Goal: Task Accomplishment & Management: Complete application form

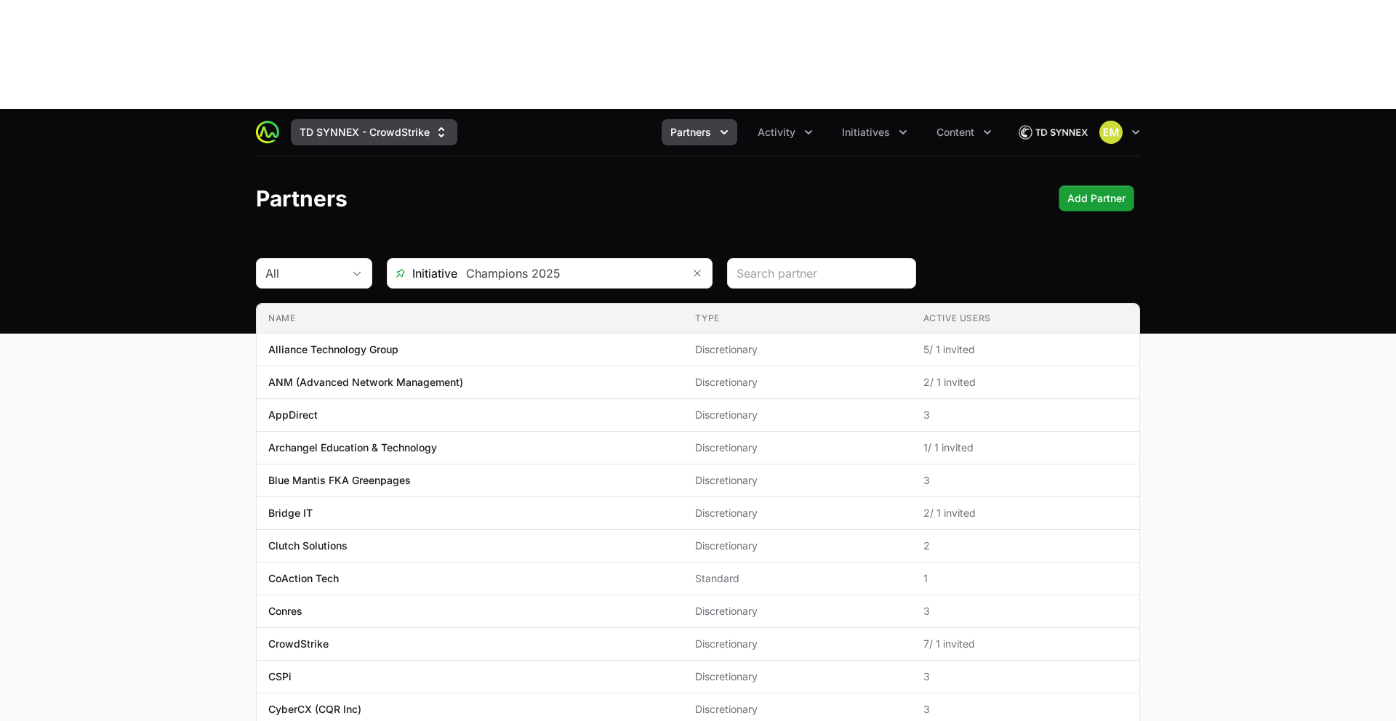
click at [403, 119] on button "TD SYNNEX - CrowdStrike" at bounding box center [374, 132] width 167 height 26
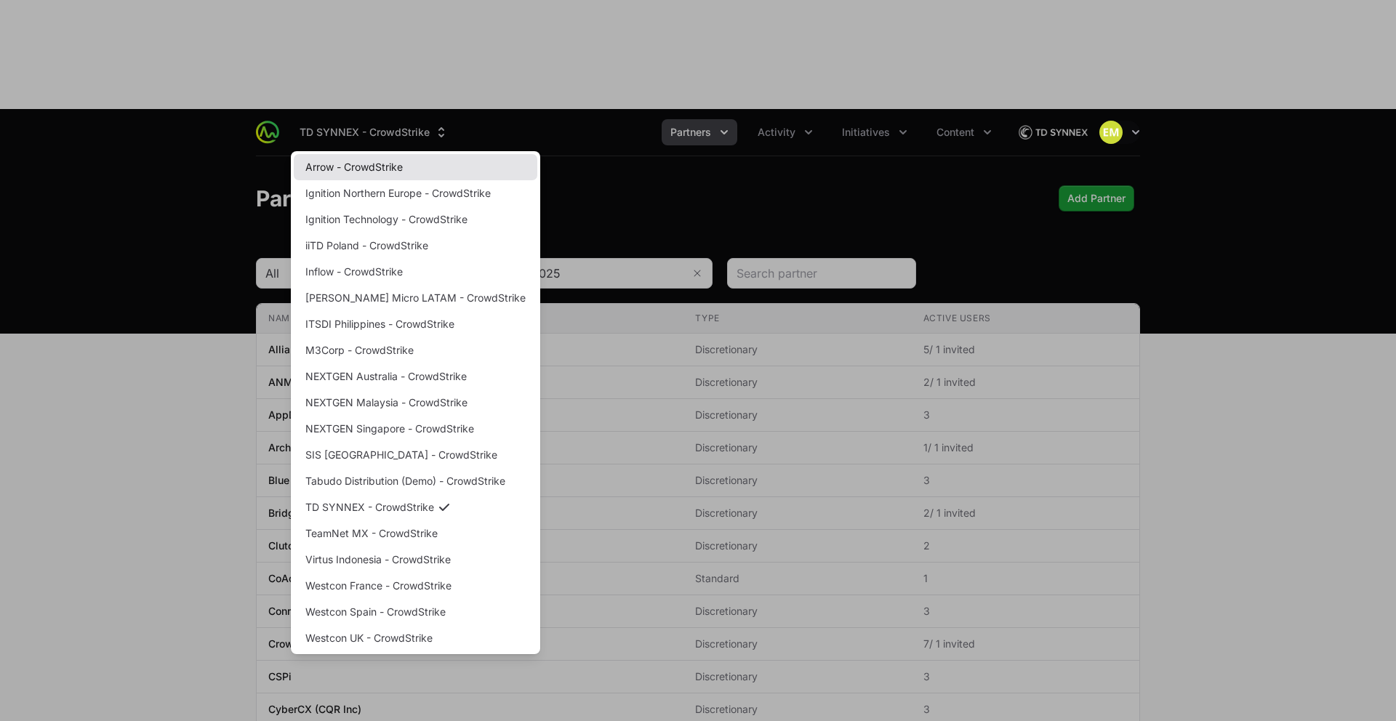
click at [388, 154] on link "Arrow - CrowdStrike" at bounding box center [416, 167] width 244 height 26
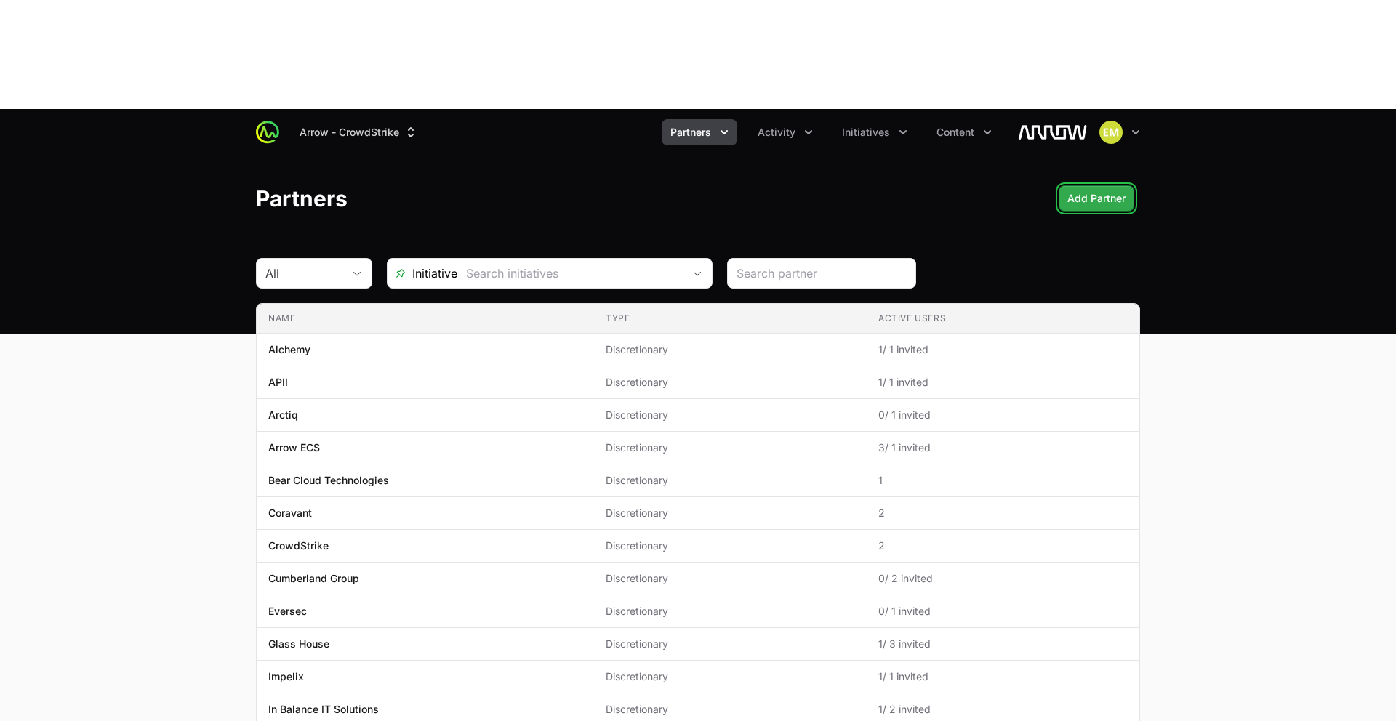
click at [1104, 185] on button "Add Partner" at bounding box center [1097, 198] width 76 height 26
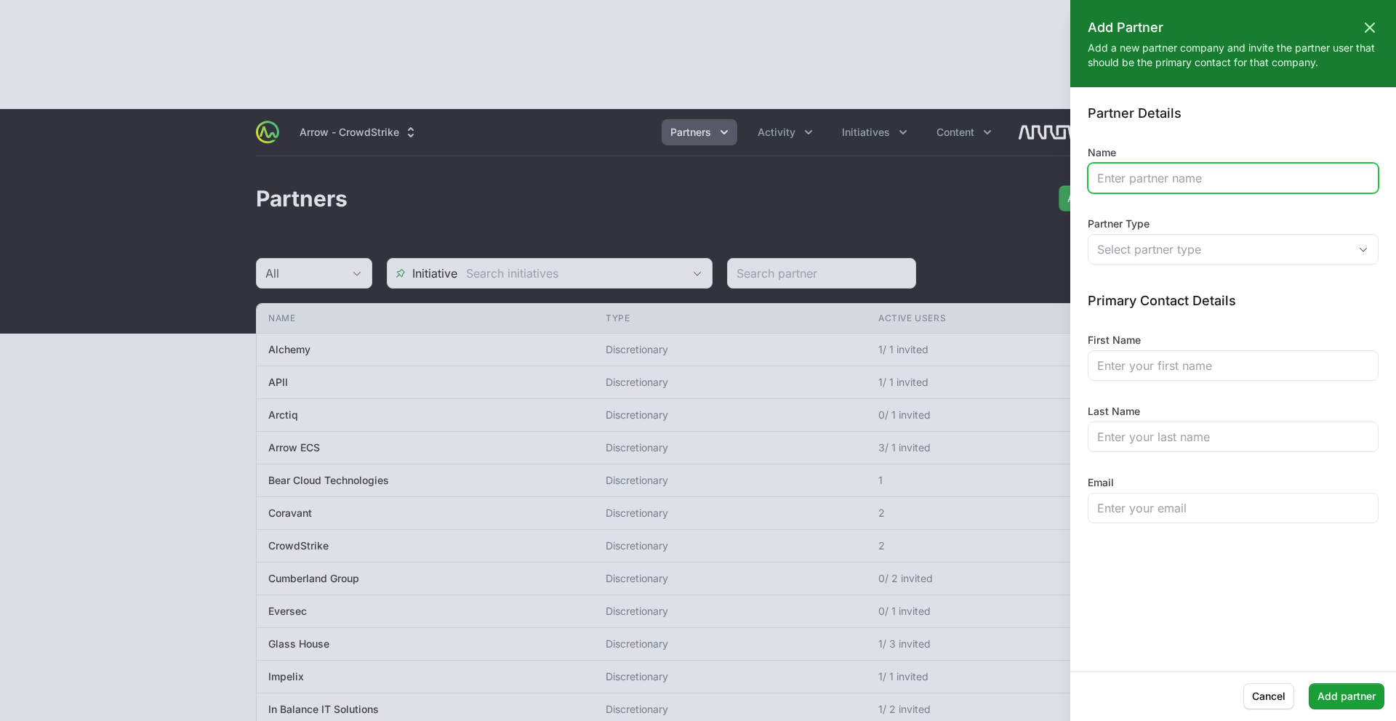
click at [1134, 177] on input "Name" at bounding box center [1233, 177] width 272 height 17
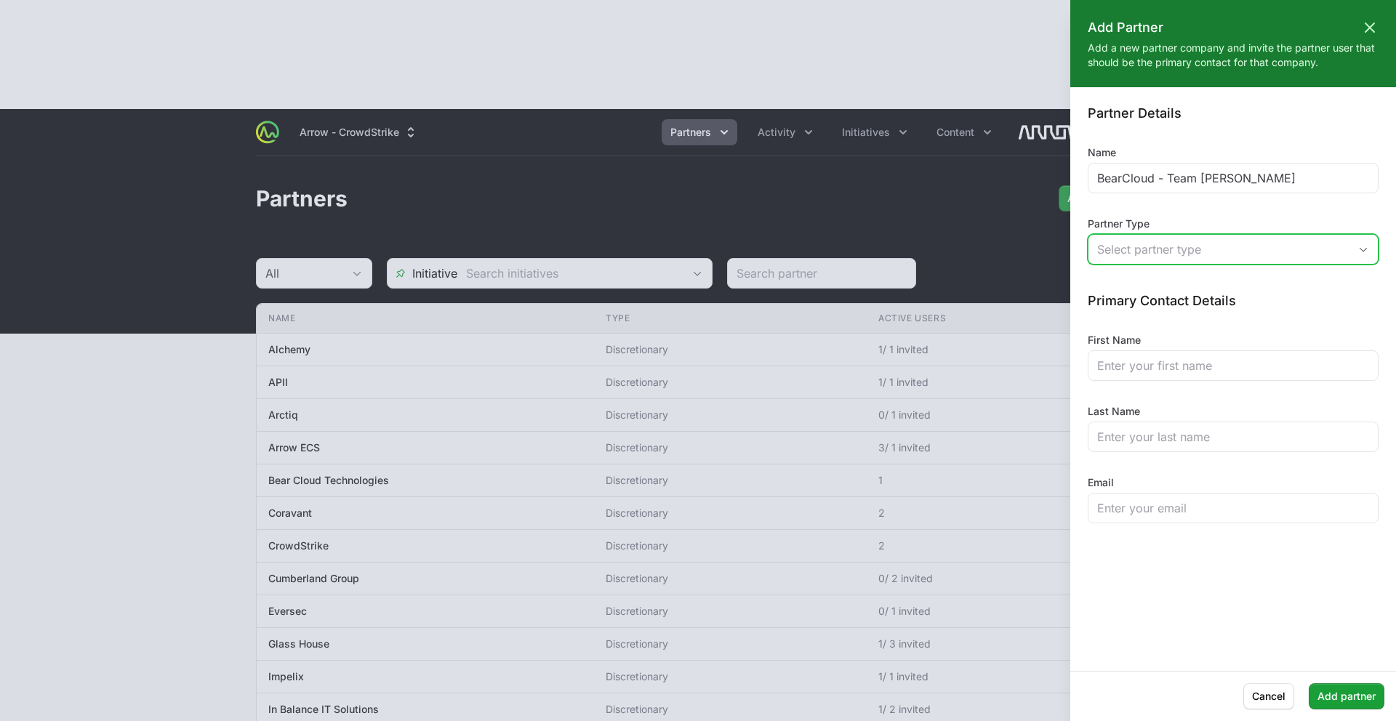
click at [1155, 251] on div "Select partner type" at bounding box center [1223, 249] width 252 height 17
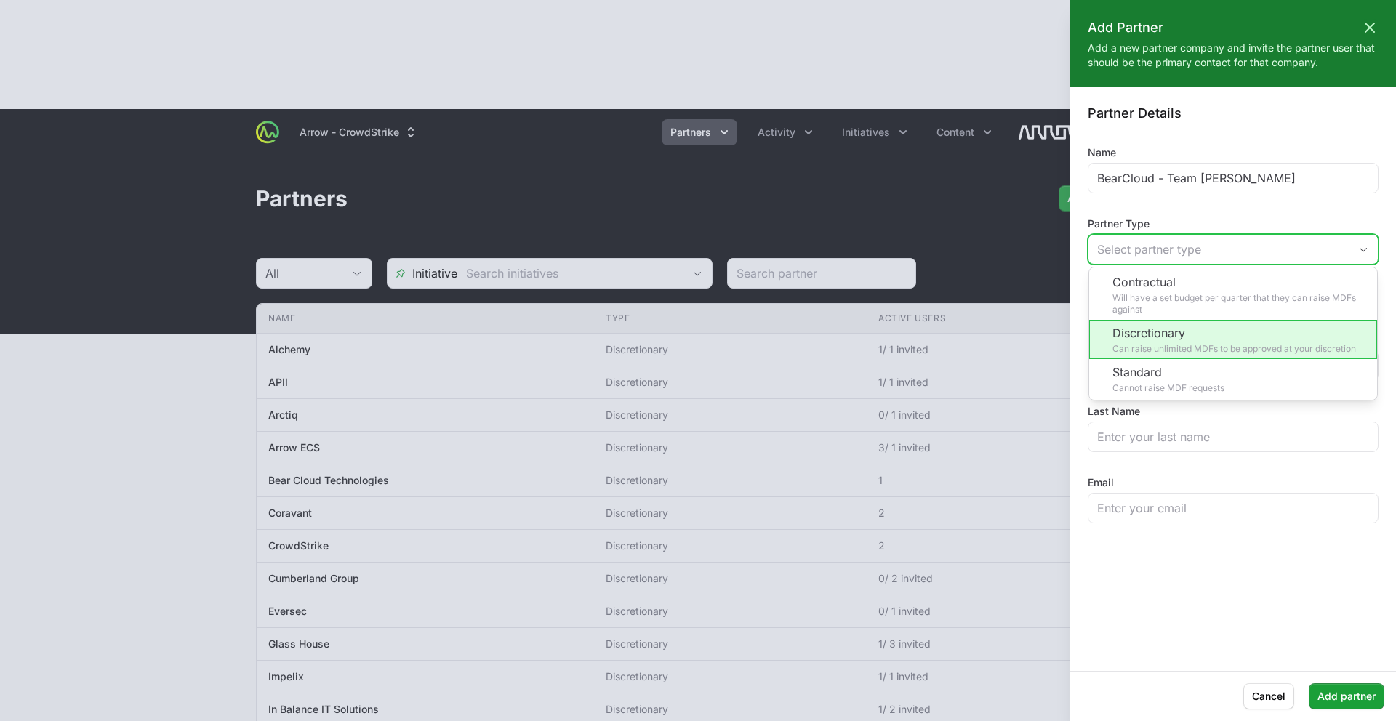
click at [1162, 332] on li "Discretionary Can raise unlimited MDFs to be approved at your discretion" at bounding box center [1233, 339] width 288 height 39
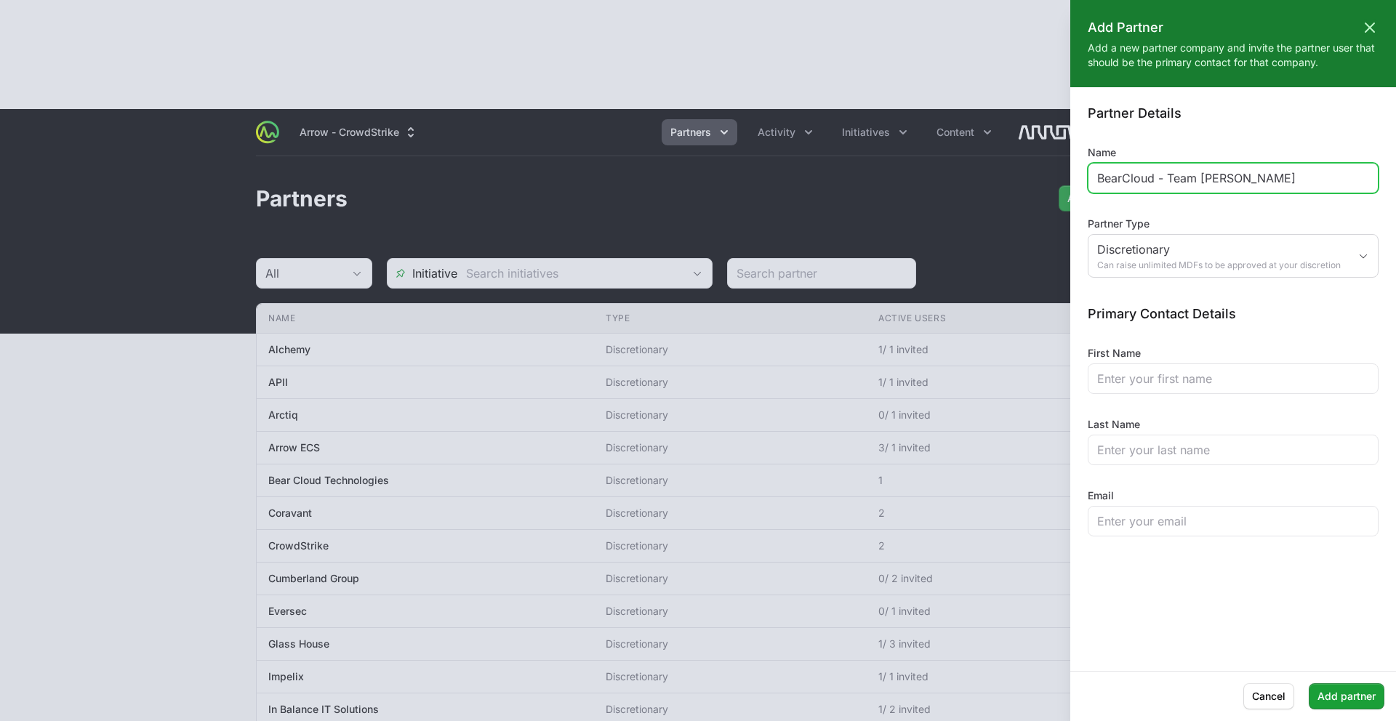
click at [1247, 173] on input "BearCloud - Team [PERSON_NAME]" at bounding box center [1233, 177] width 272 height 17
type input "BearCloud - Team [PERSON_NAME]"
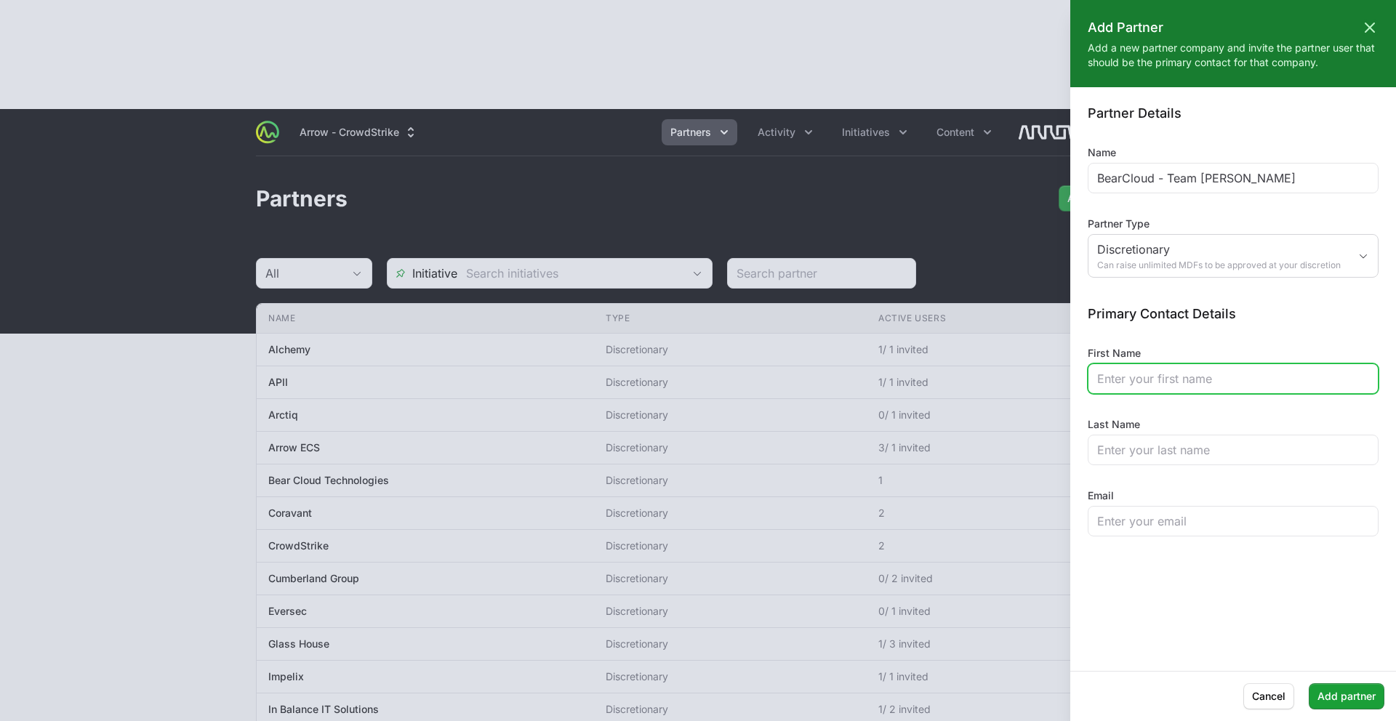
click at [1190, 377] on input "First Name" at bounding box center [1233, 378] width 272 height 17
type input "[PERSON_NAME]"
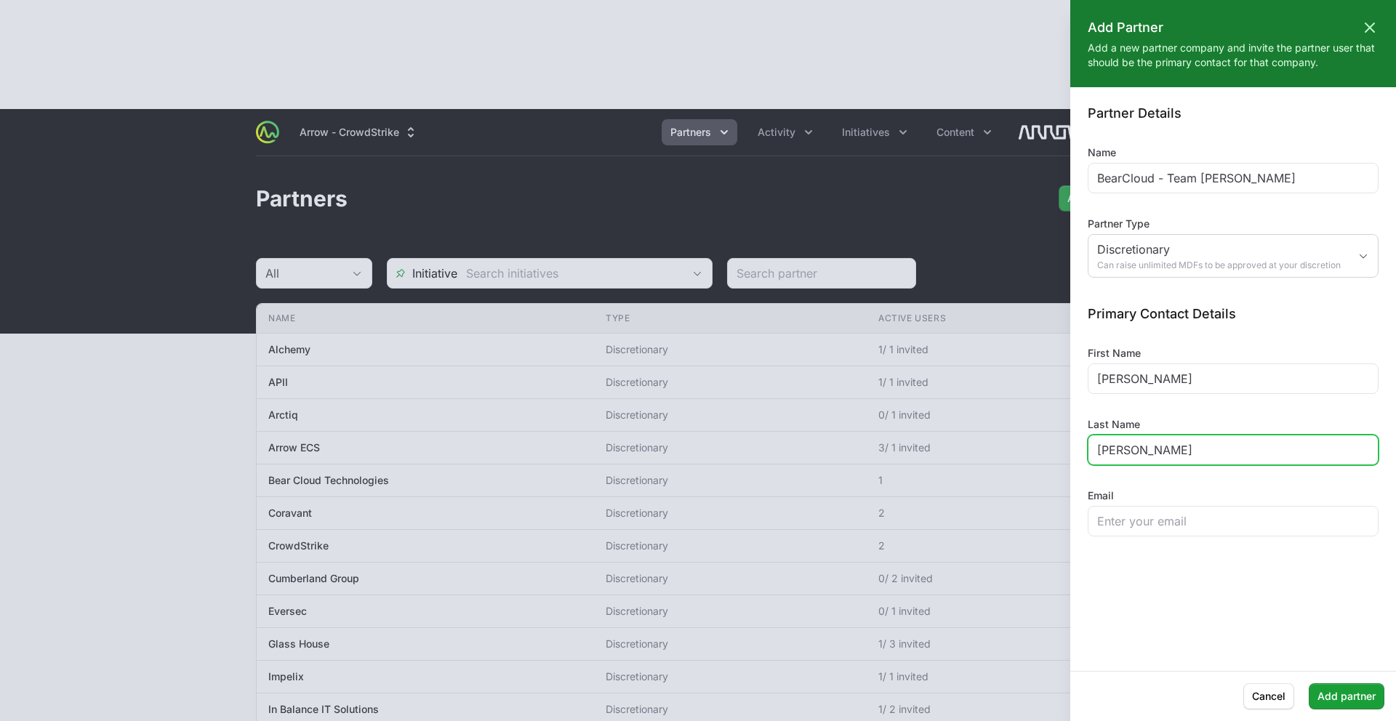
type input "Sechler"
click at [1160, 534] on form "Partner Details Name BearCloud - Team Sechler Partner Type Discretionary Can ra…" at bounding box center [1233, 379] width 326 height 549
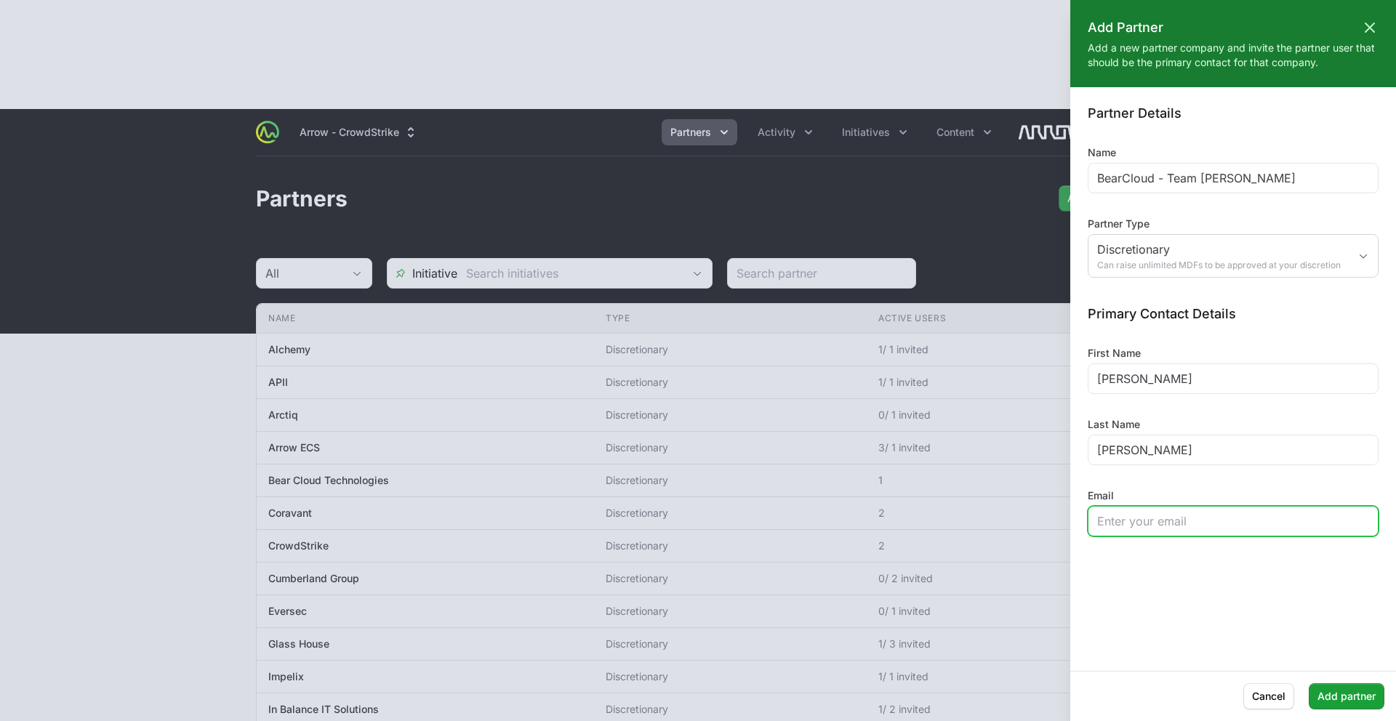
click at [1161, 527] on input "Email" at bounding box center [1233, 521] width 272 height 17
paste input "jsechler@bearcloud.net"
click at [1230, 527] on input "jsechler@bearcloud.net" at bounding box center [1233, 521] width 272 height 17
paste input "jsechler@bearcloud.net"
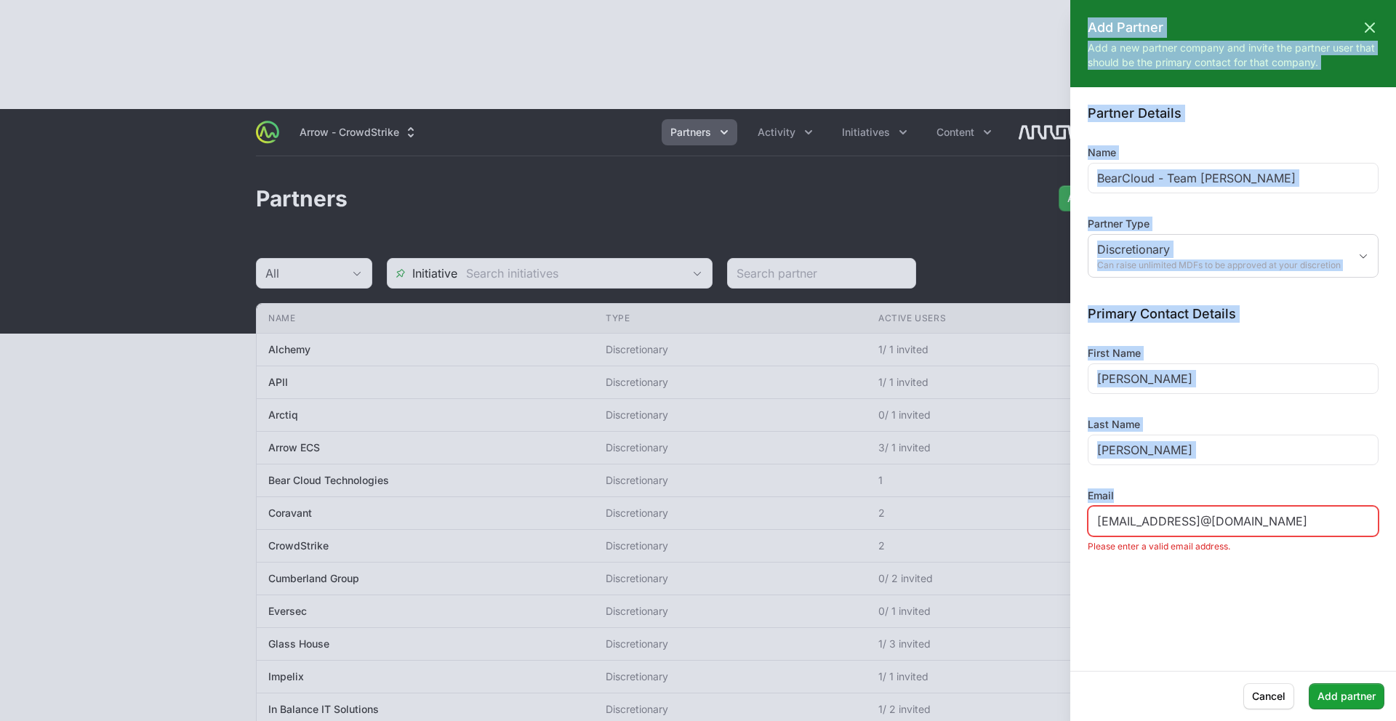
drag, startPoint x: 1342, startPoint y: 520, endPoint x: 1099, endPoint y: 522, distance: 242.9
click at [1057, 521] on div "Add Partner Close panel Add a new partner company and invite the partner user t…" at bounding box center [698, 360] width 1396 height 721
click at [1198, 526] on input "jsechler@bearcloud.netjsechler@bearcloud.net" at bounding box center [1233, 521] width 272 height 17
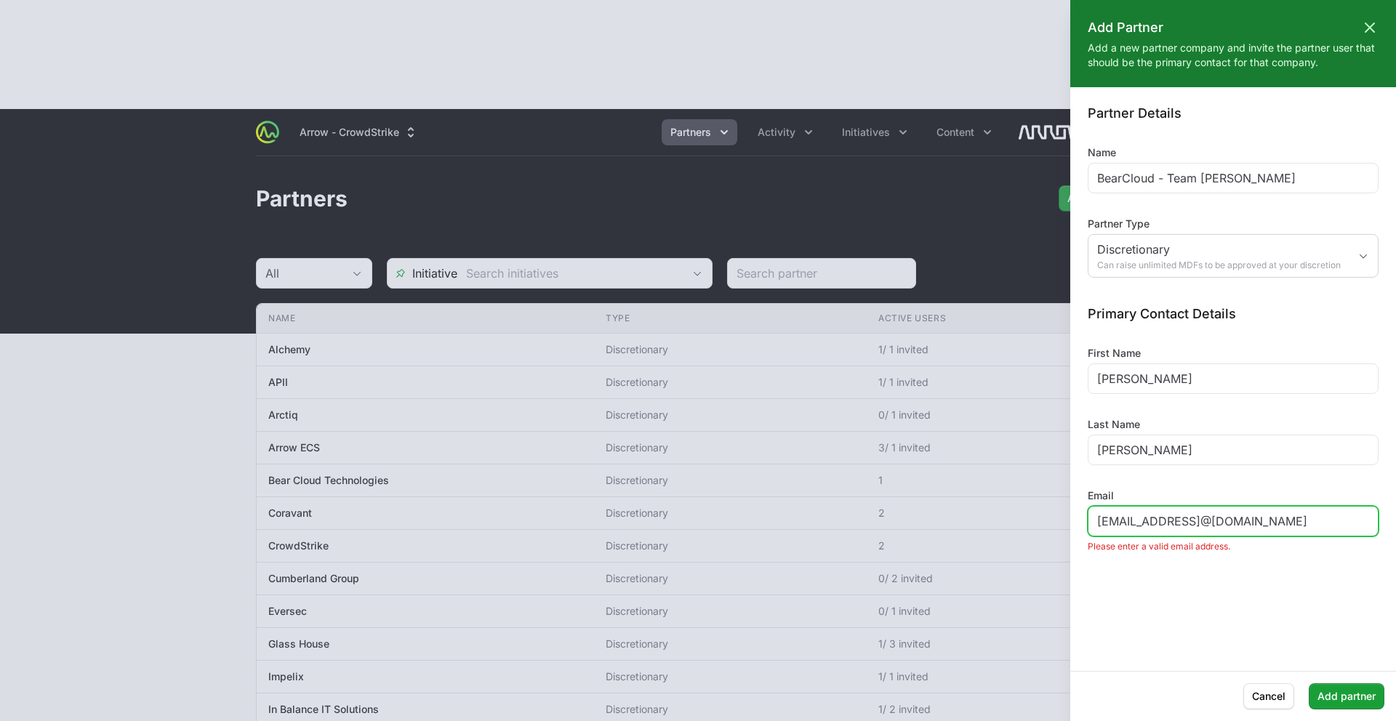
click at [1198, 526] on input "jsechler@bearcloud.netjsechler@bearcloud.net" at bounding box center [1233, 521] width 272 height 17
paste input "email"
type input "jsechler@bearcloud.net"
click at [1361, 703] on span "Add partner" at bounding box center [1347, 696] width 58 height 17
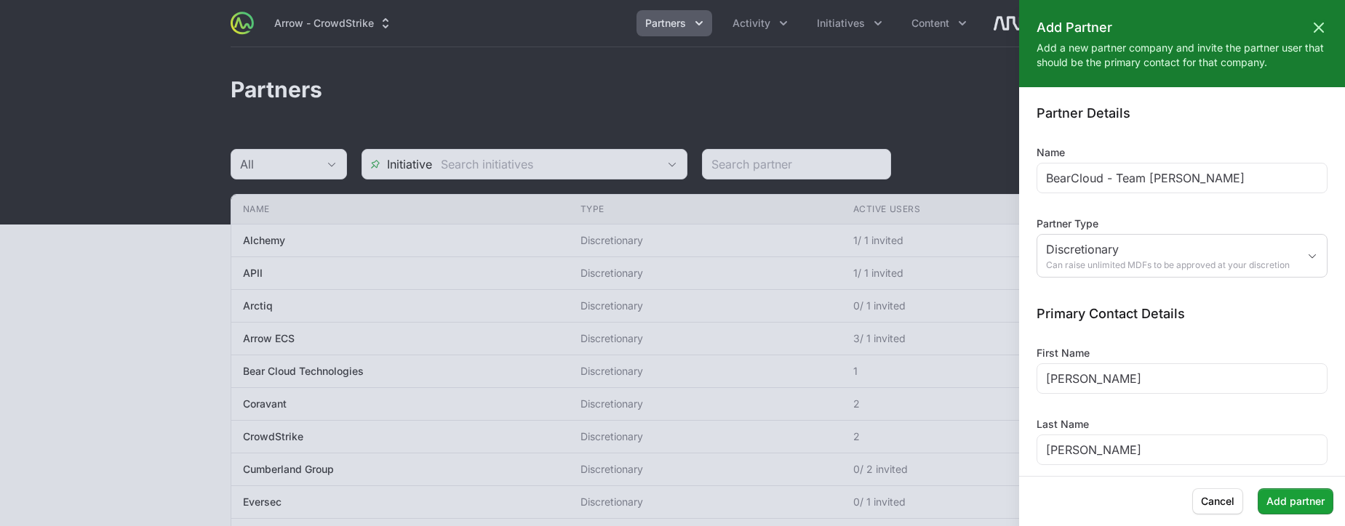
click at [788, 127] on div at bounding box center [672, 263] width 1345 height 526
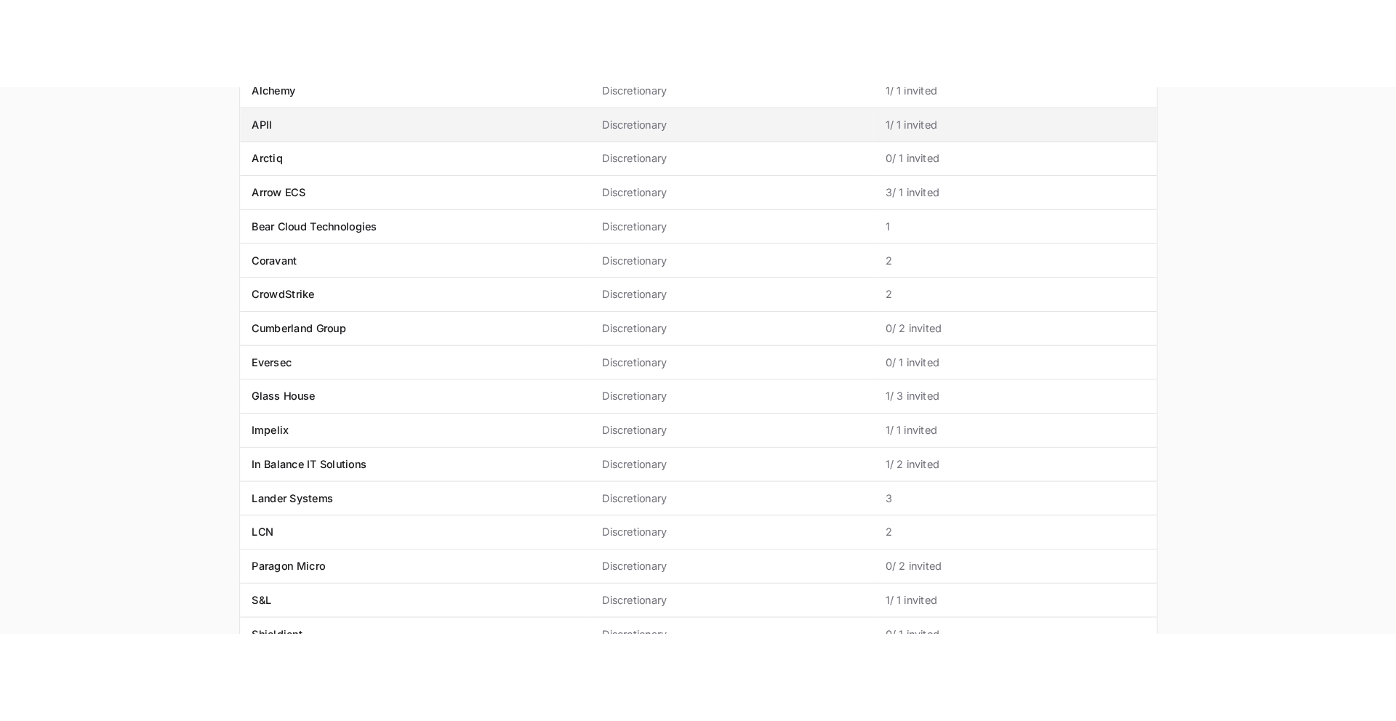
scroll to position [224, 0]
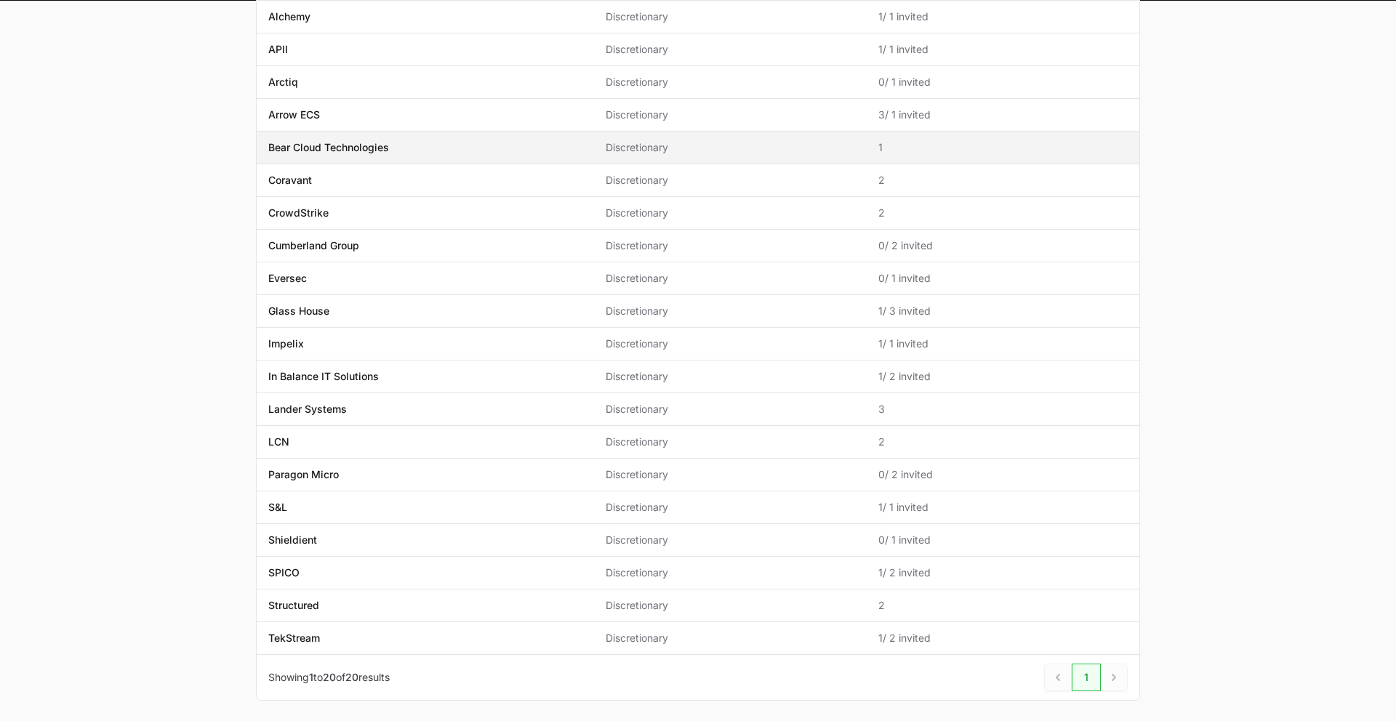
click at [360, 146] on p "Bear Cloud Technologies" at bounding box center [328, 147] width 121 height 15
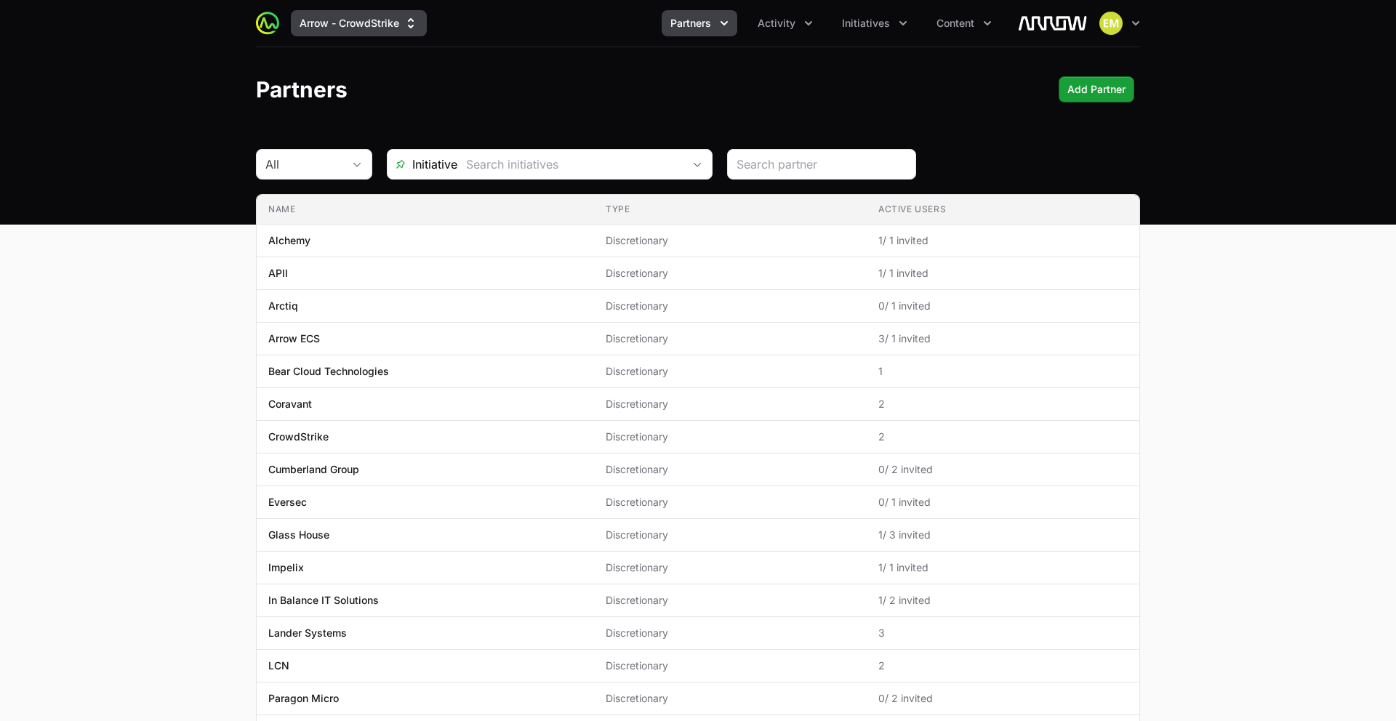
click at [311, 23] on button "Arrow - CrowdStrike" at bounding box center [359, 23] width 136 height 26
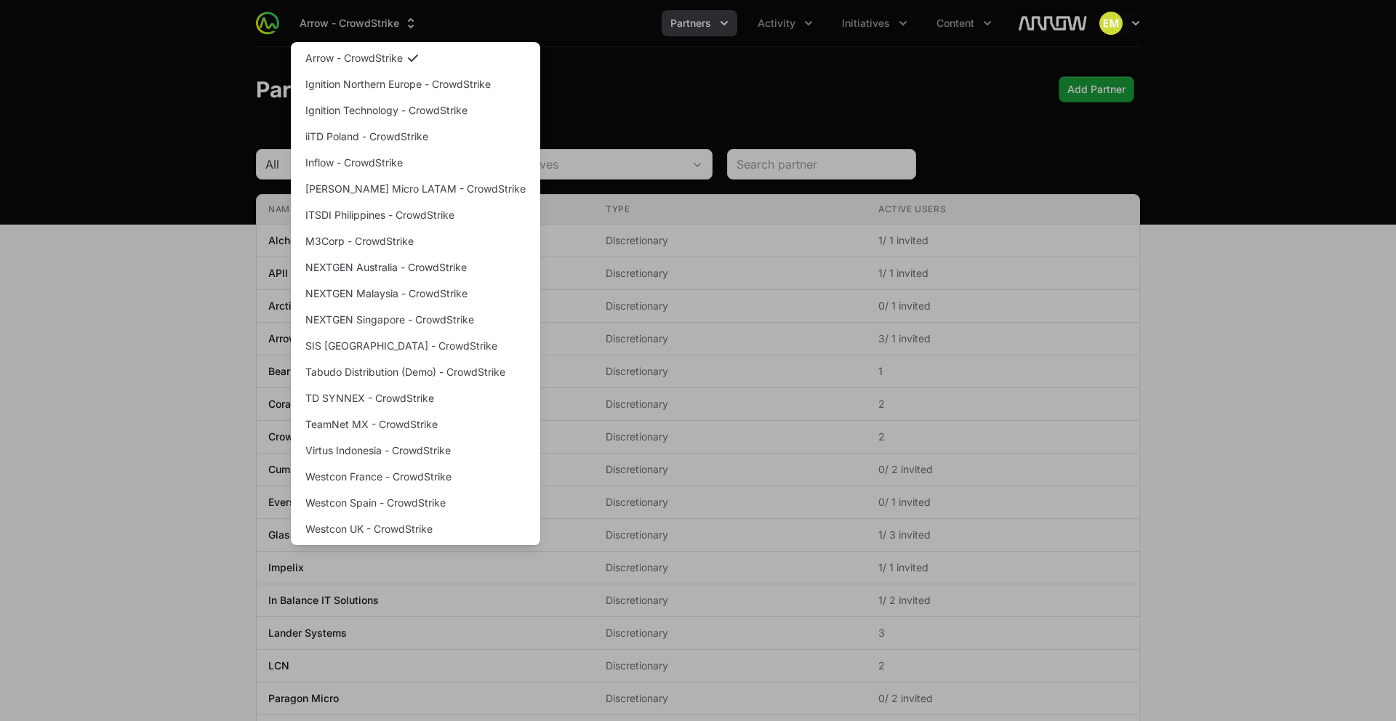
click at [311, 23] on div "Supplier switch menu" at bounding box center [698, 360] width 1396 height 721
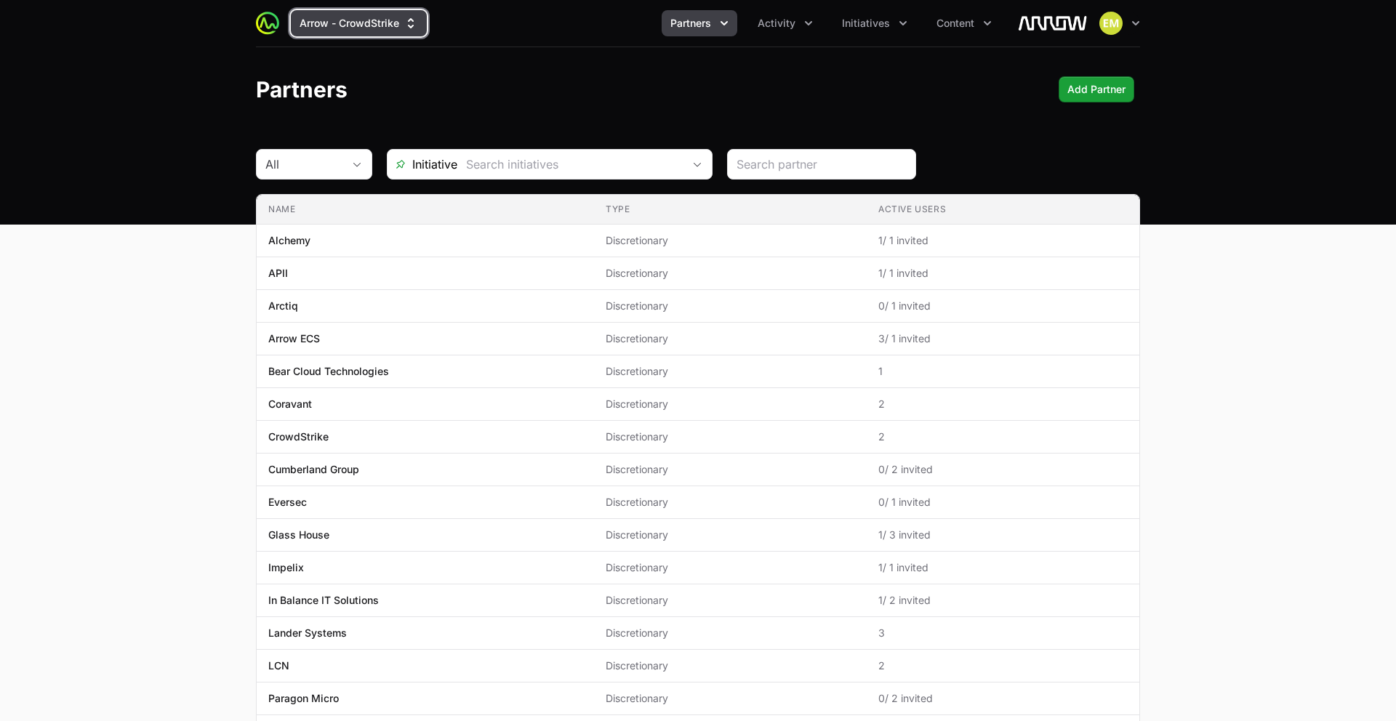
click at [324, 28] on button "Arrow - CrowdStrike" at bounding box center [359, 23] width 136 height 26
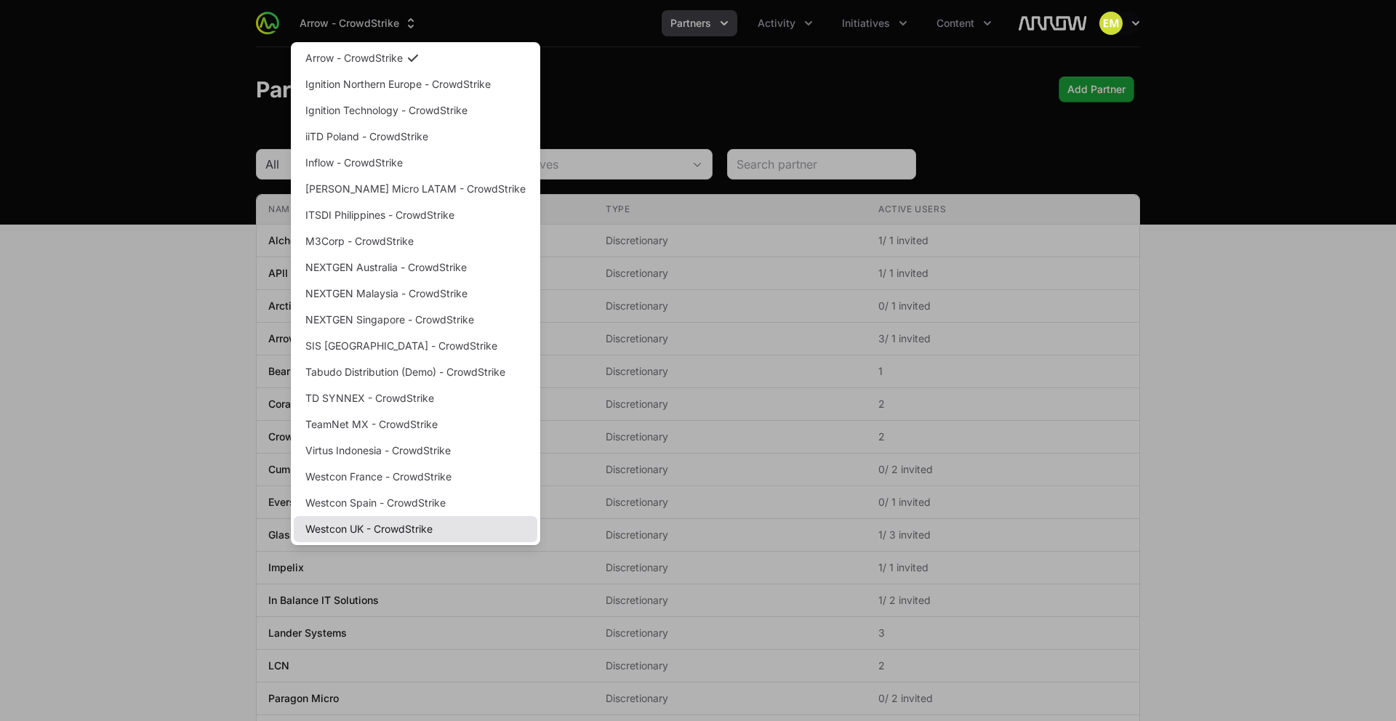
click at [371, 528] on link "Westcon UK - CrowdStrike" at bounding box center [416, 529] width 244 height 26
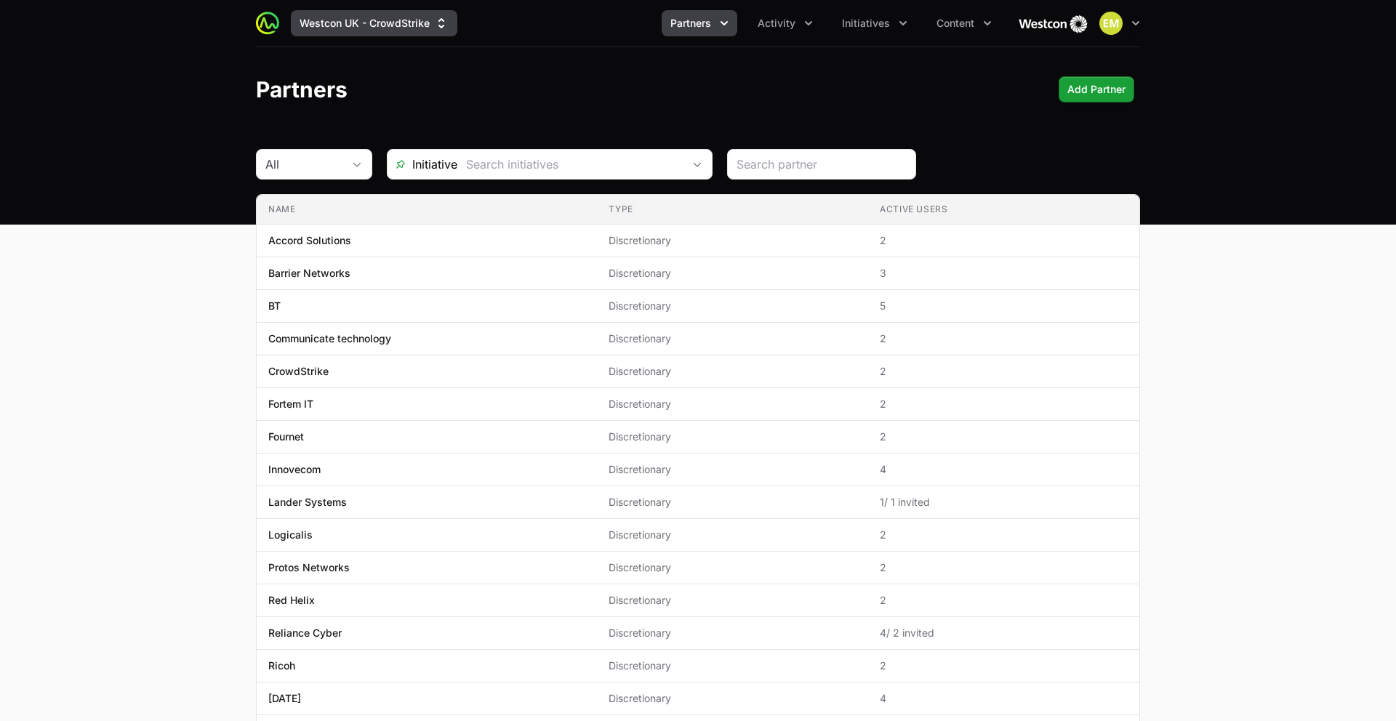
click at [341, 26] on button "Westcon UK - CrowdStrike" at bounding box center [374, 23] width 167 height 26
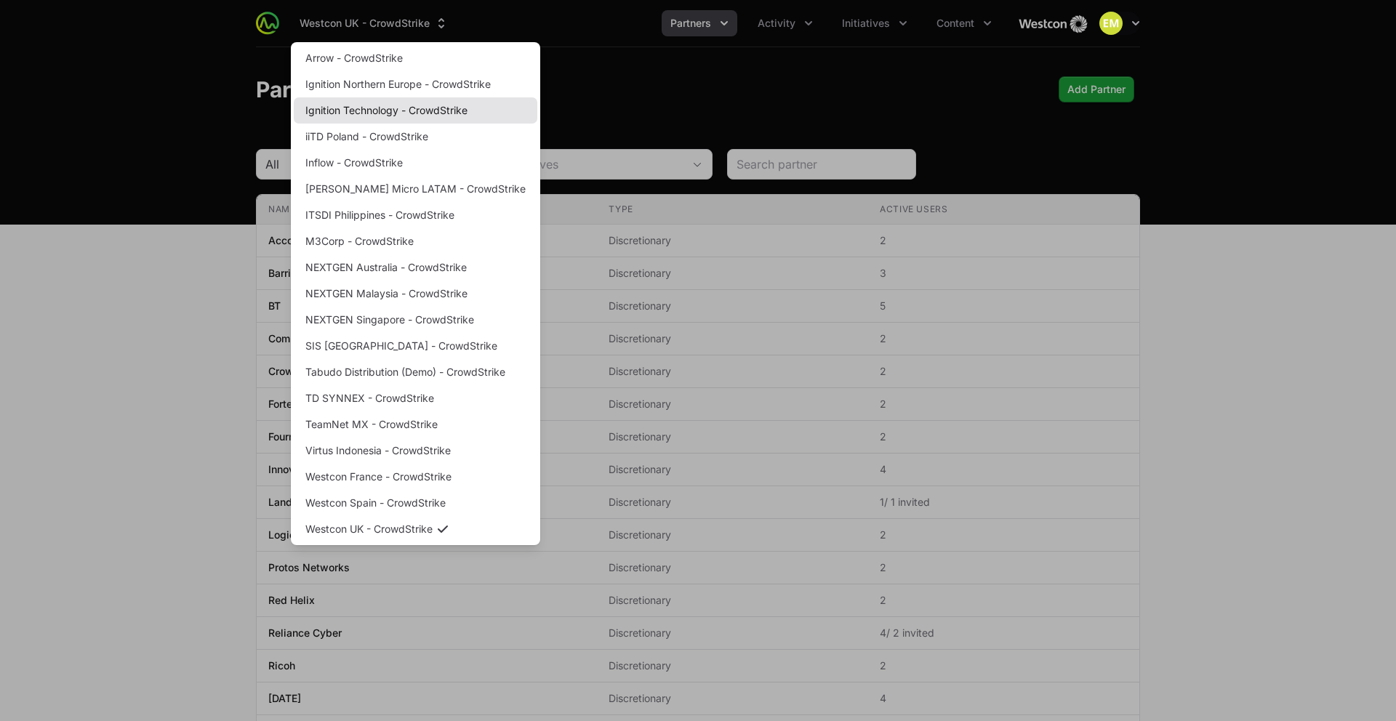
click at [348, 105] on link "Ignition Technology - CrowdStrike" at bounding box center [416, 110] width 244 height 26
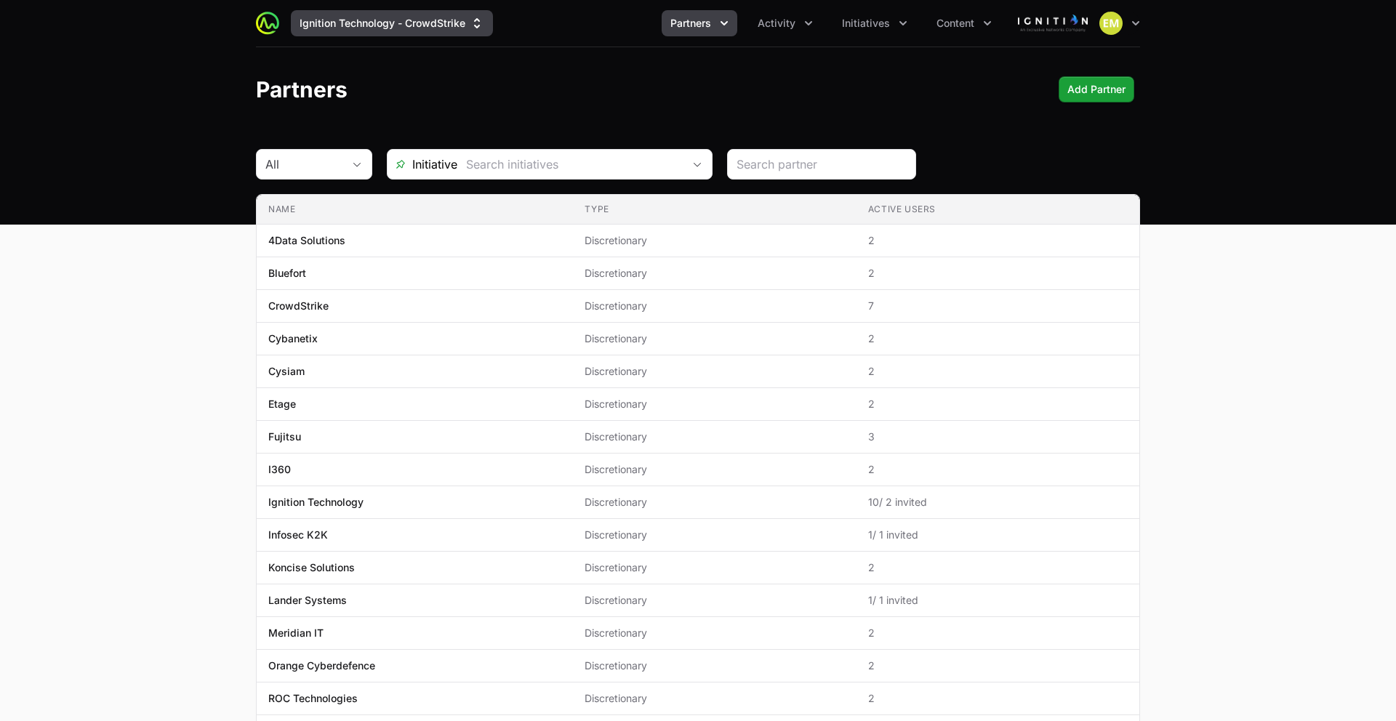
click at [374, 22] on button "Ignition Technology - CrowdStrike" at bounding box center [392, 23] width 202 height 26
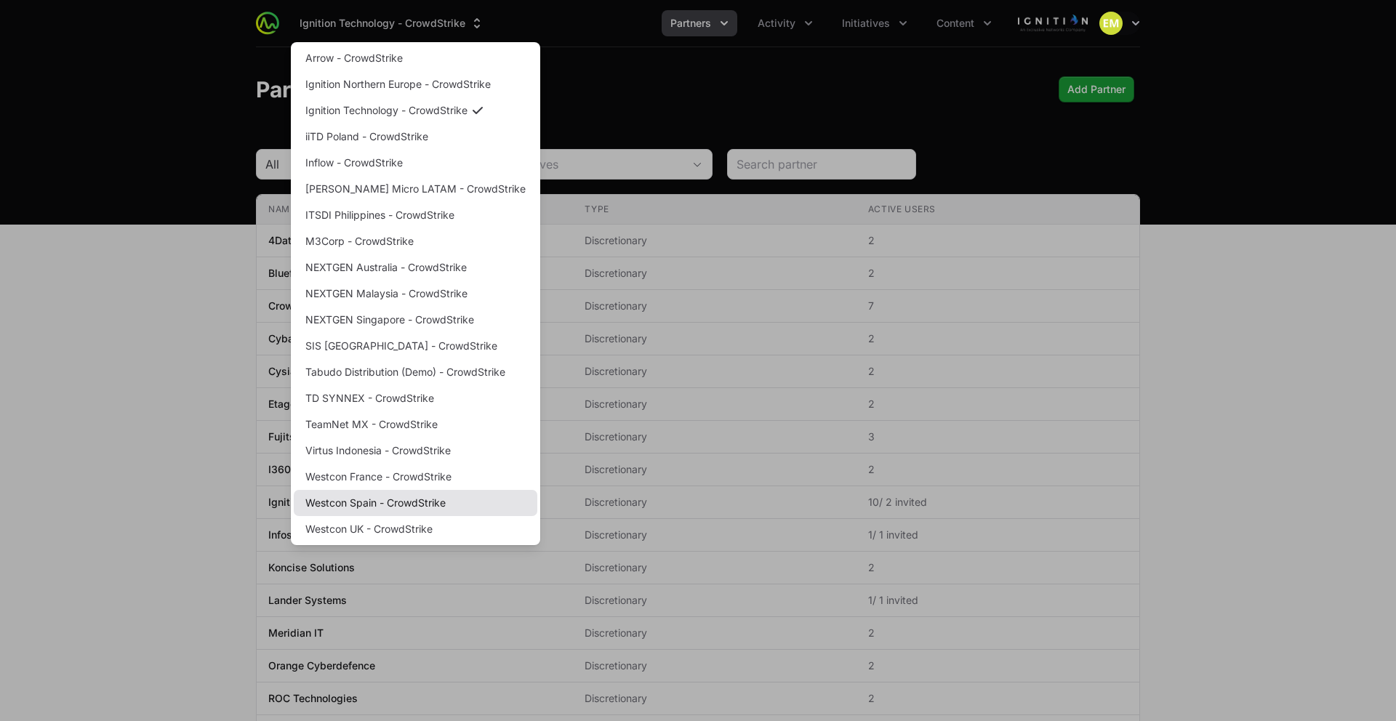
click at [373, 502] on link "Westcon Spain - CrowdStrike" at bounding box center [416, 503] width 244 height 26
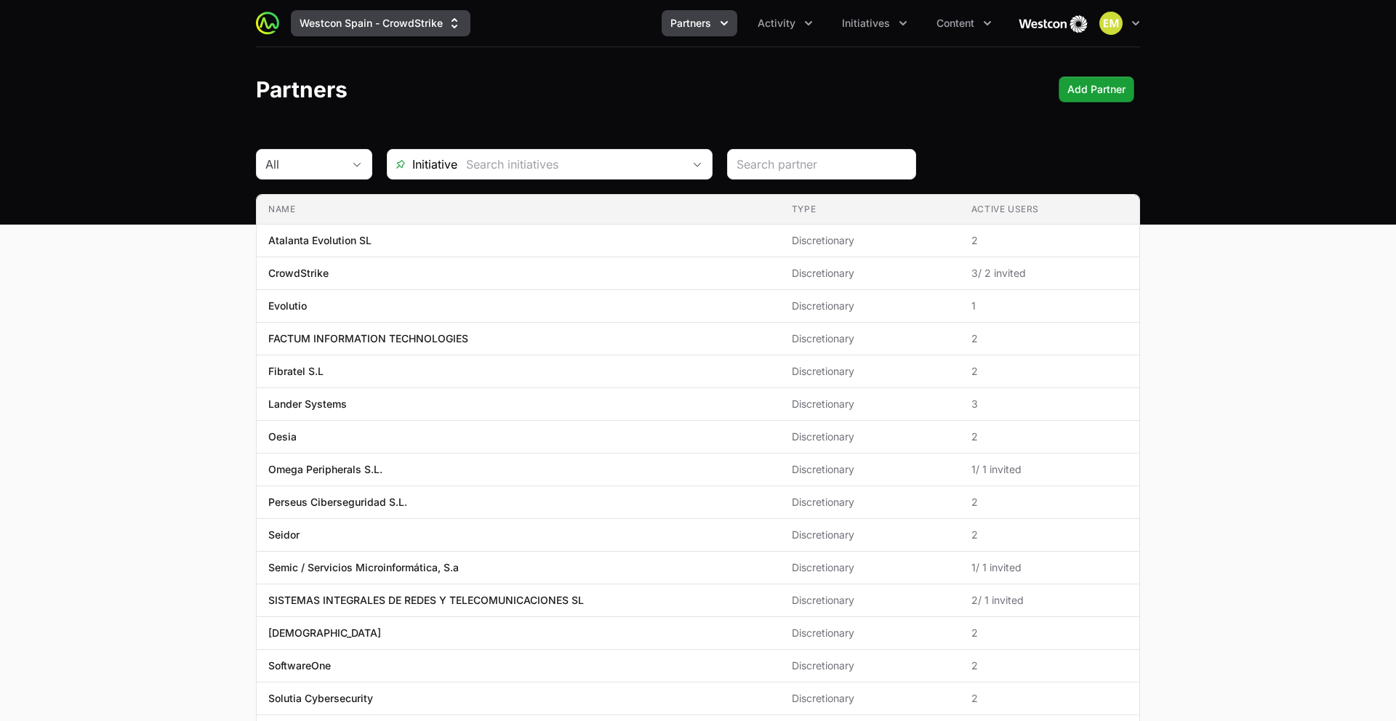
click at [336, 31] on button "Westcon Spain - CrowdStrike" at bounding box center [381, 23] width 180 height 26
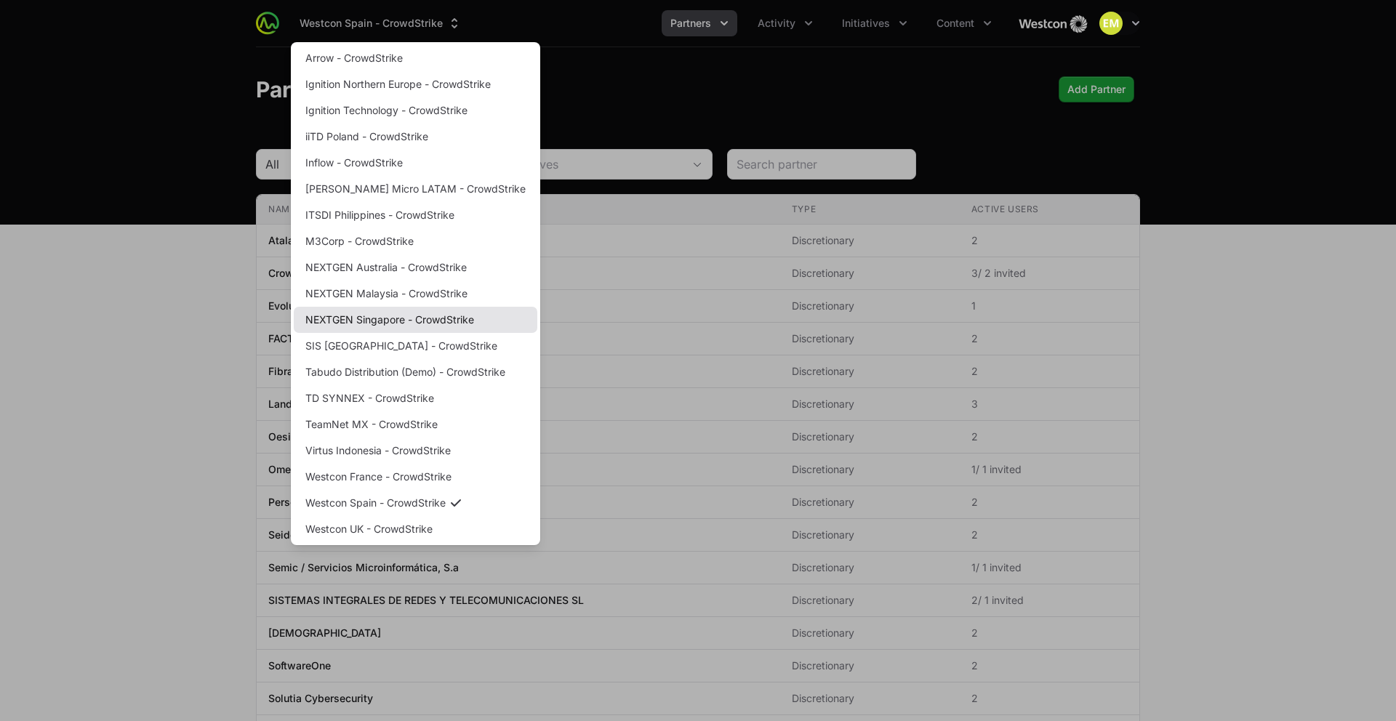
click at [348, 313] on link "NEXTGEN Singapore - CrowdStrike" at bounding box center [416, 320] width 244 height 26
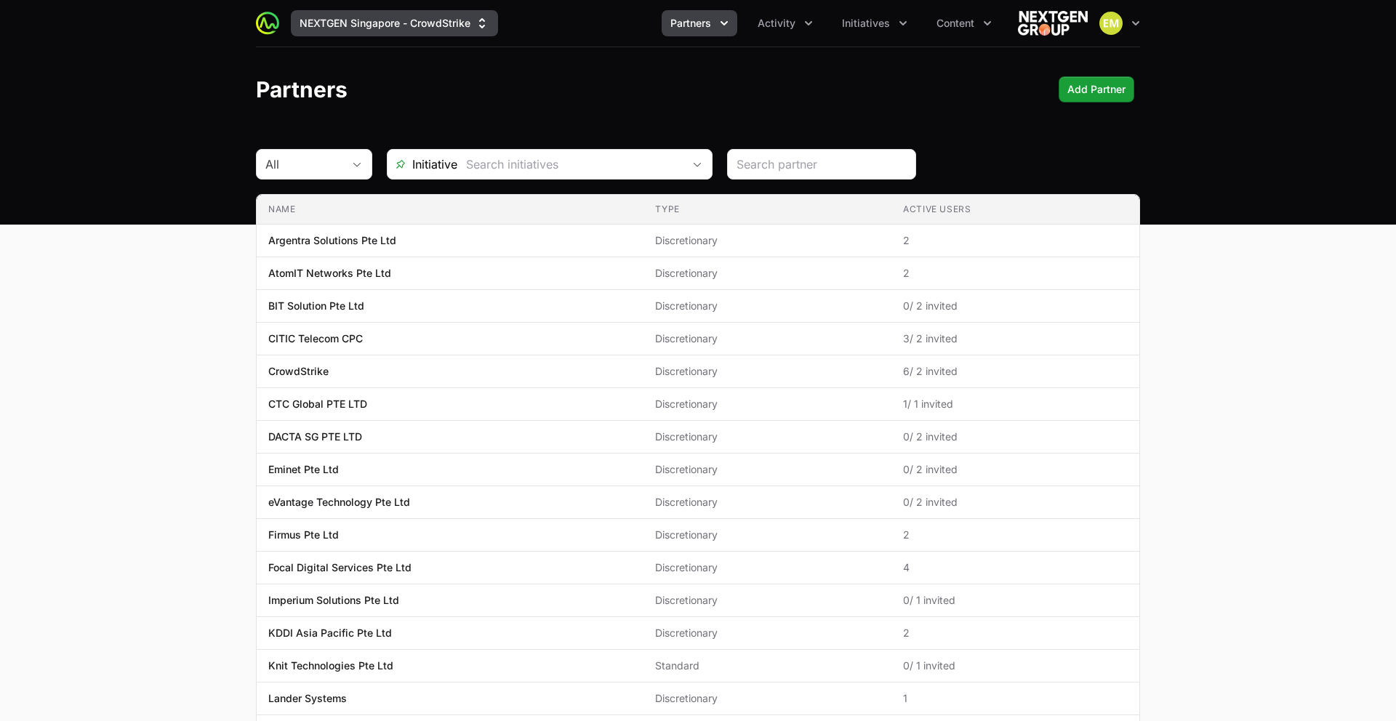
click at [369, 10] on button "NEXTGEN Singapore - CrowdStrike" at bounding box center [394, 23] width 207 height 26
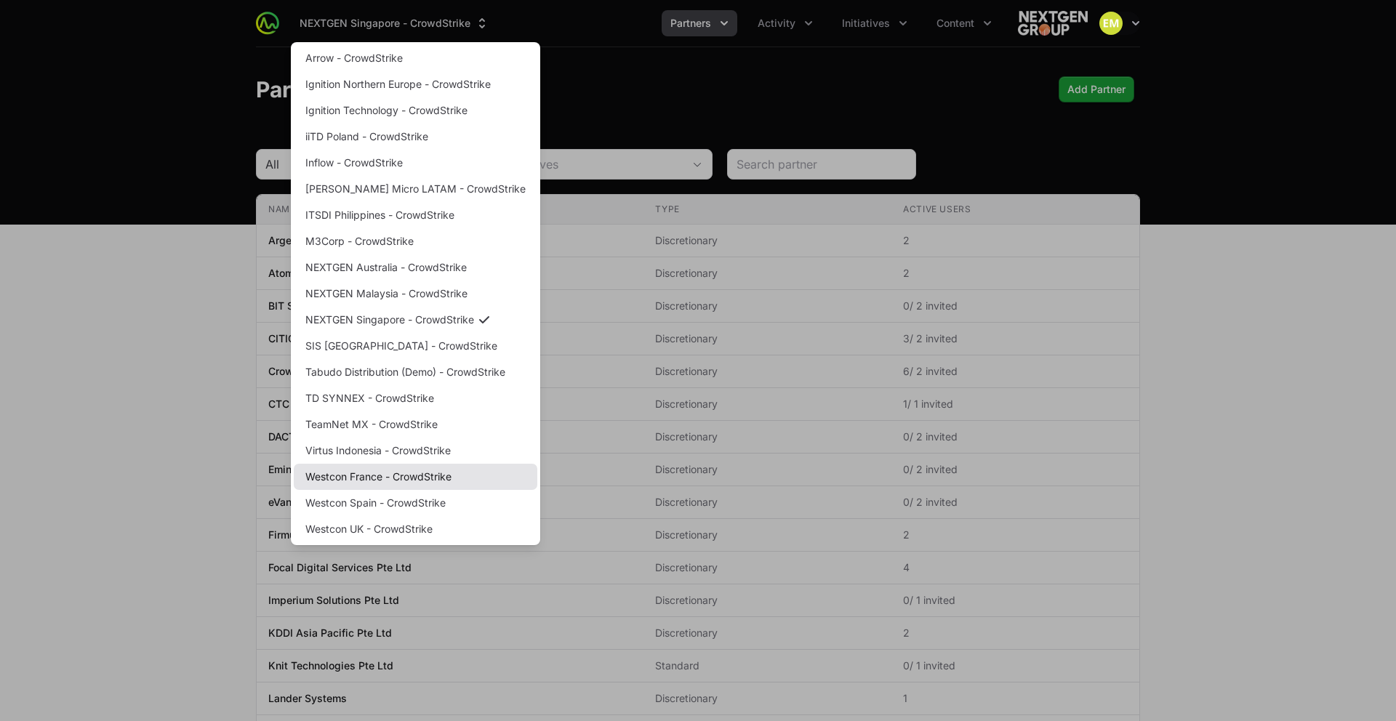
click at [355, 481] on link "Westcon France - CrowdStrike" at bounding box center [416, 477] width 244 height 26
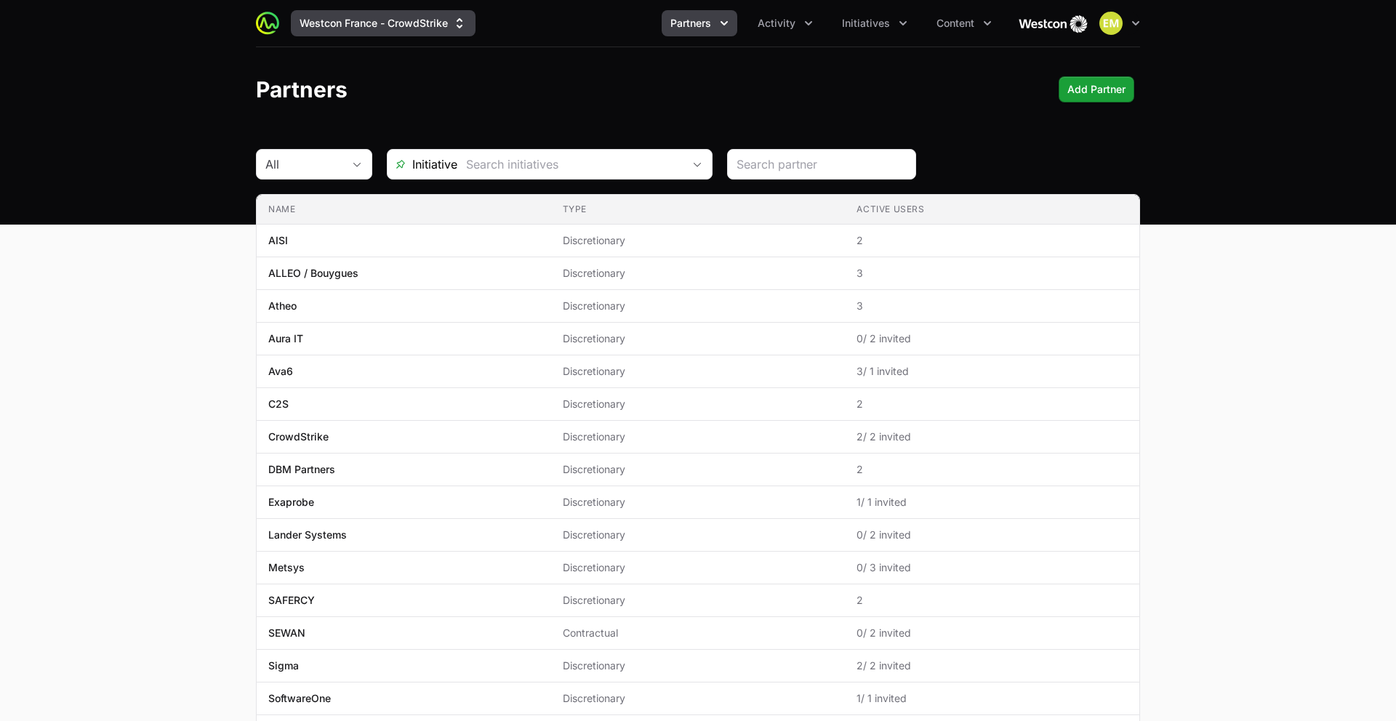
click at [340, 32] on button "Westcon France - CrowdStrike" at bounding box center [383, 23] width 185 height 26
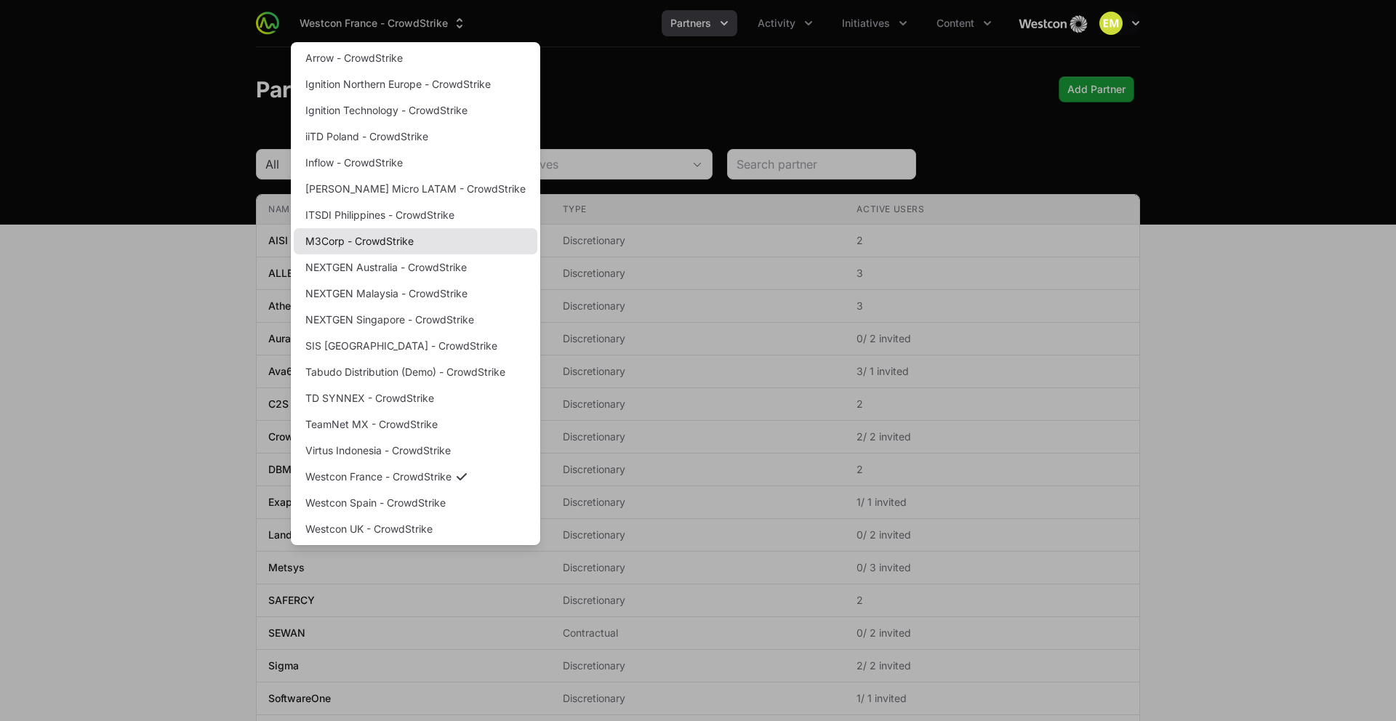
click at [374, 244] on link "M3Corp - CrowdStrike" at bounding box center [416, 241] width 244 height 26
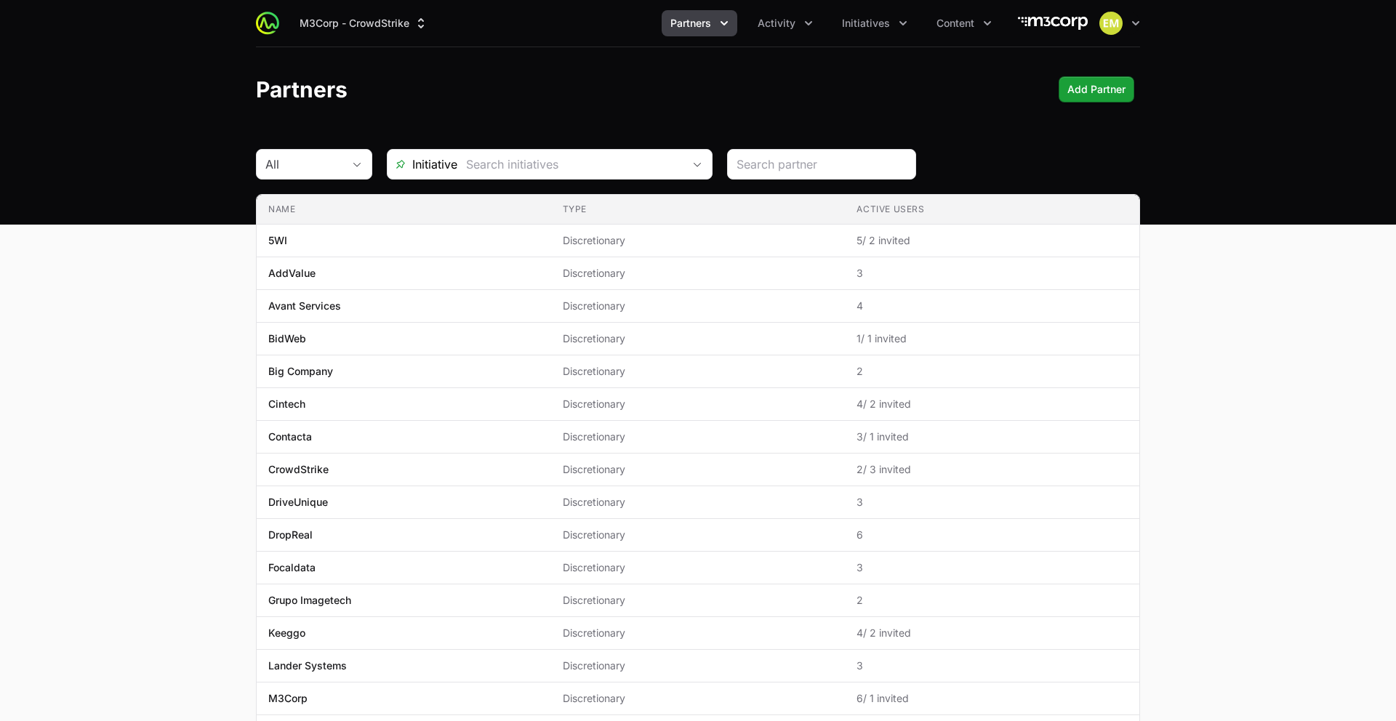
click at [357, 38] on div "M3Corp - CrowdStrike Partners Activity Initiatives Content Open user menu Open …" at bounding box center [698, 23] width 884 height 47
click at [356, 31] on button "M3Corp - CrowdStrike" at bounding box center [364, 23] width 146 height 26
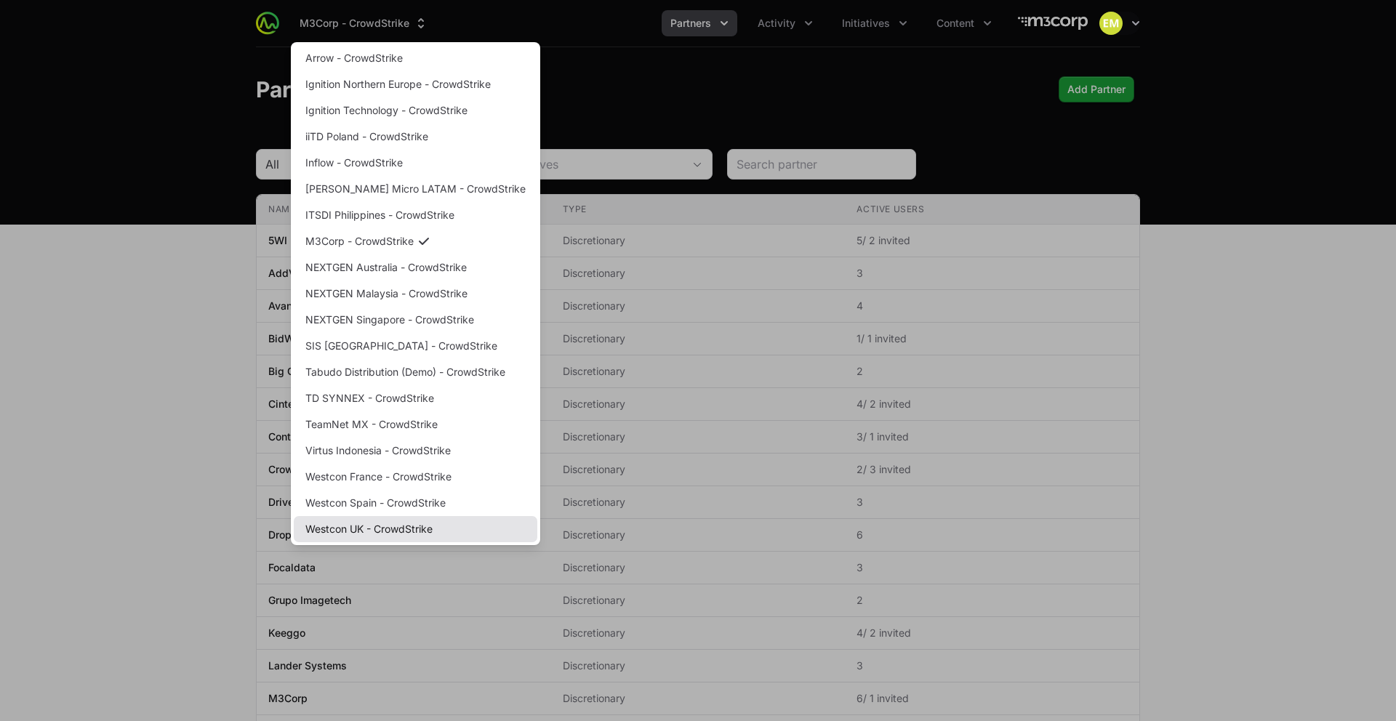
click at [332, 531] on link "Westcon UK - CrowdStrike" at bounding box center [416, 529] width 244 height 26
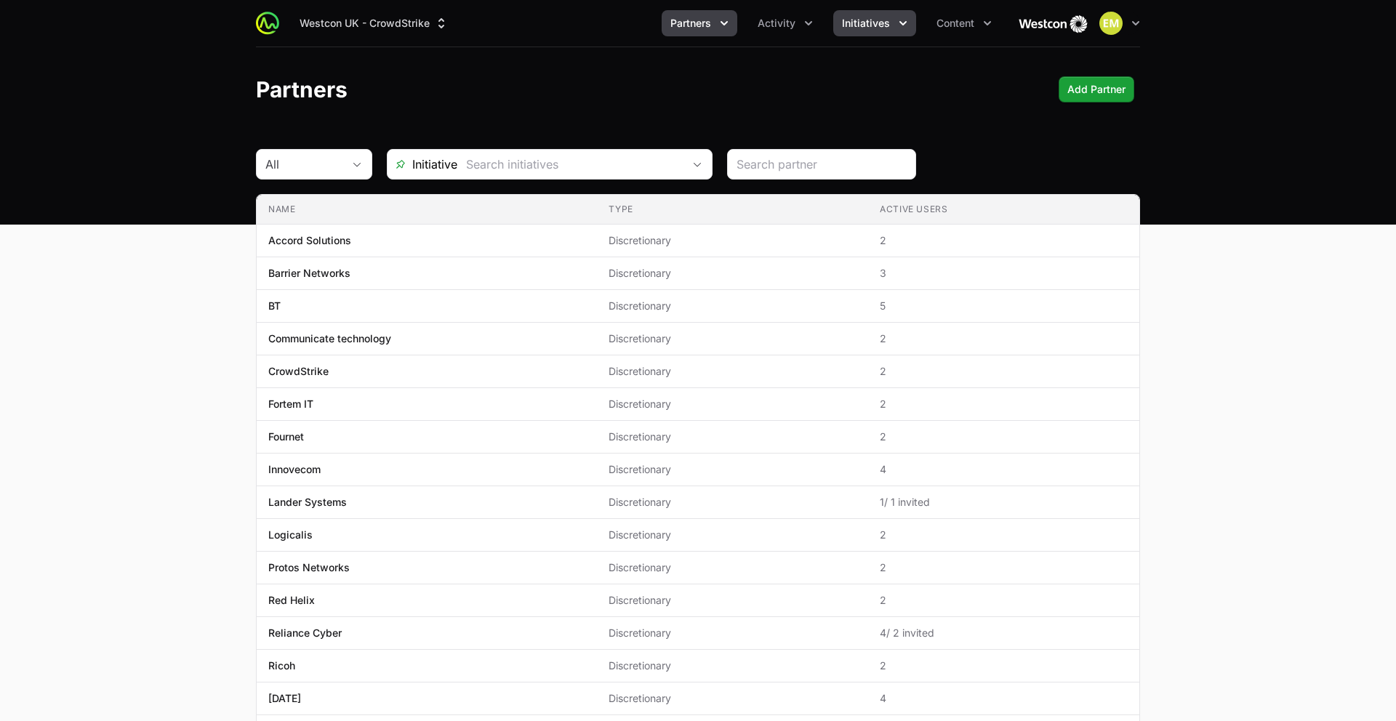
click at [894, 36] on button "Initiatives" at bounding box center [874, 23] width 83 height 26
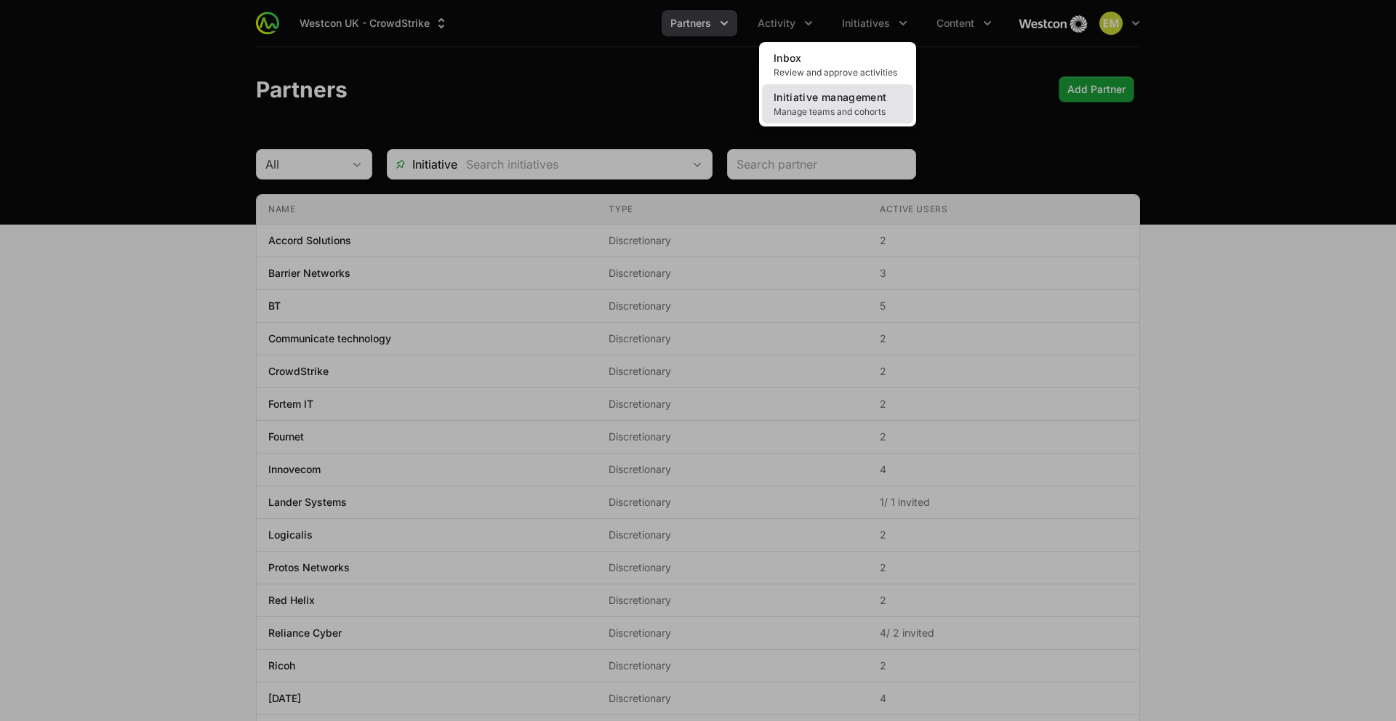
click at [813, 103] on span "Initiative management" at bounding box center [830, 97] width 113 height 12
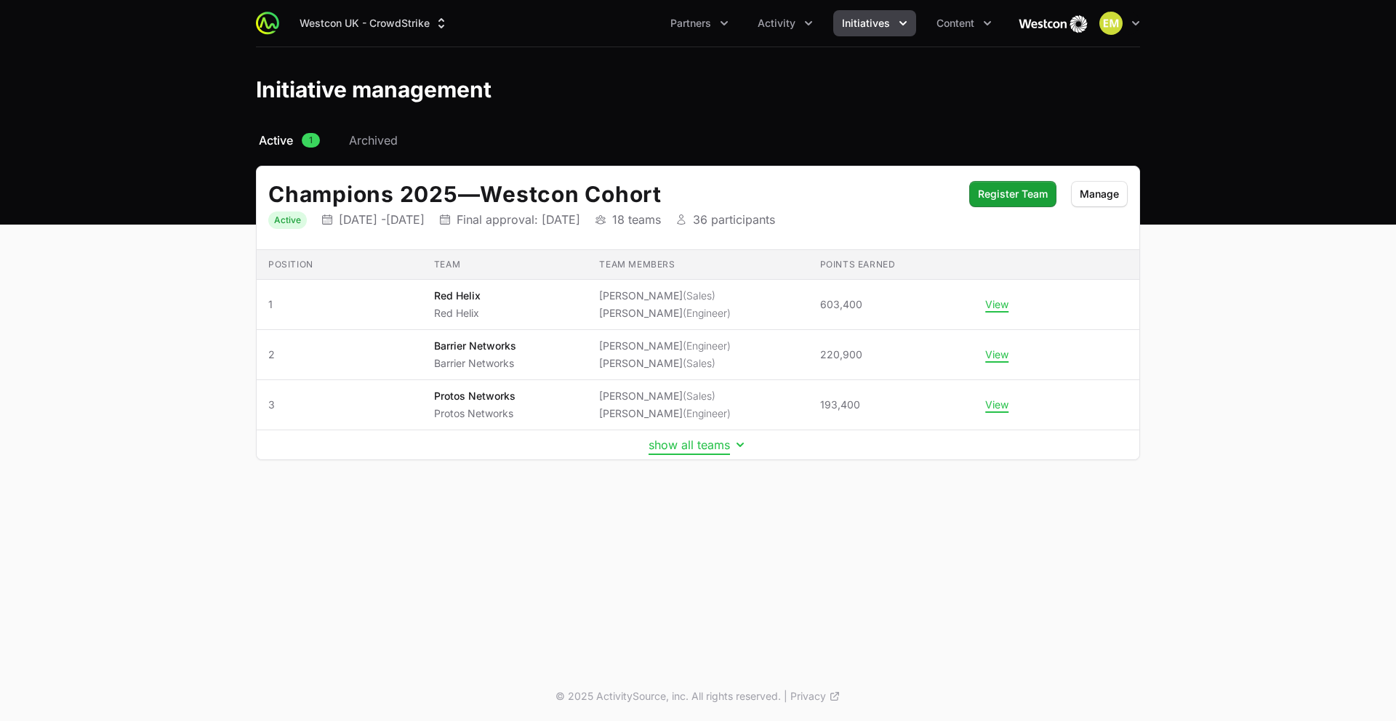
click at [679, 447] on button "show all teams" at bounding box center [698, 445] width 99 height 15
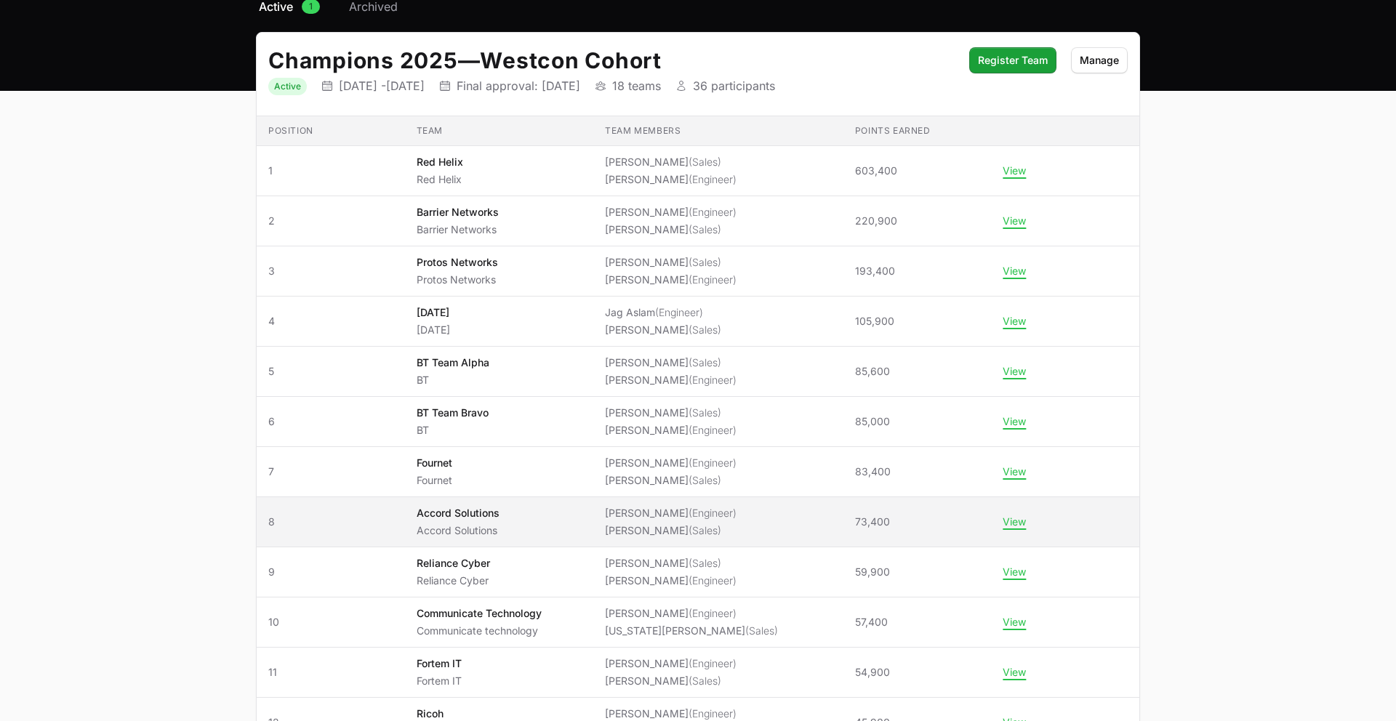
scroll to position [136, 0]
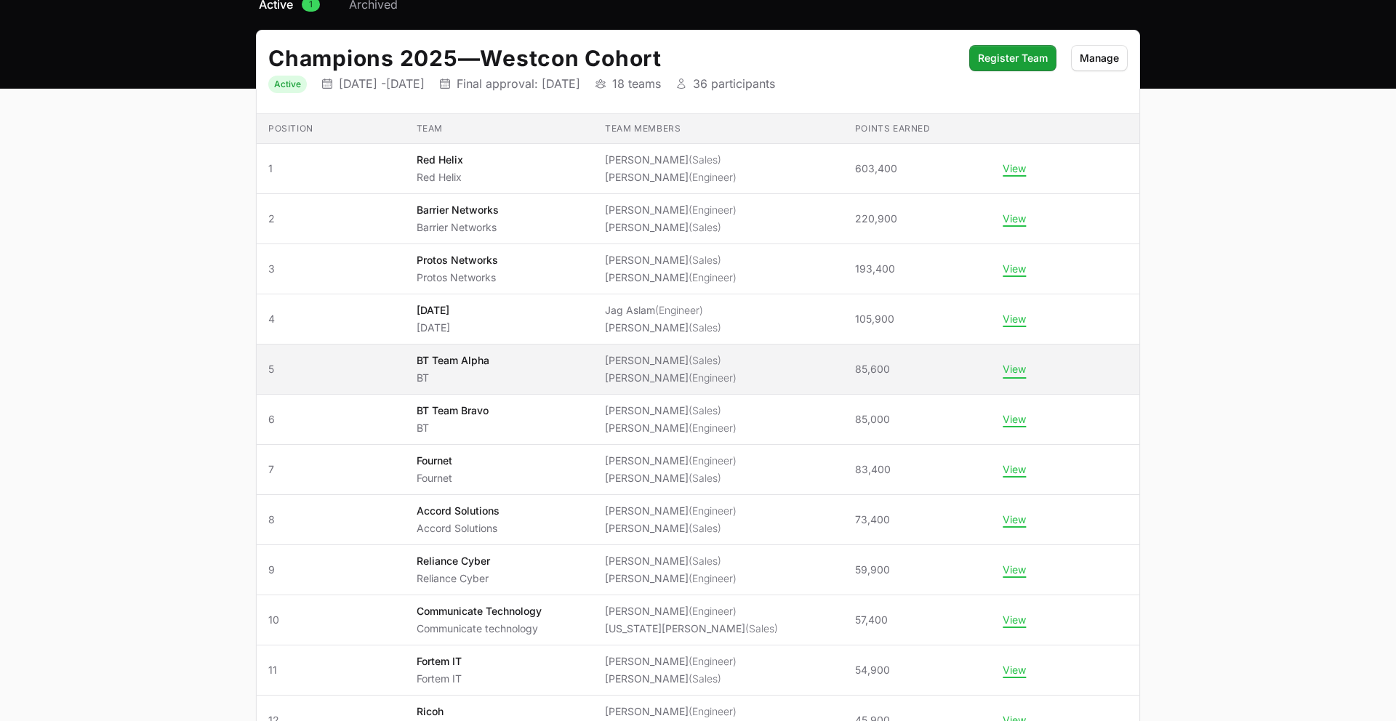
click at [1004, 372] on button "View" at bounding box center [1014, 369] width 23 height 13
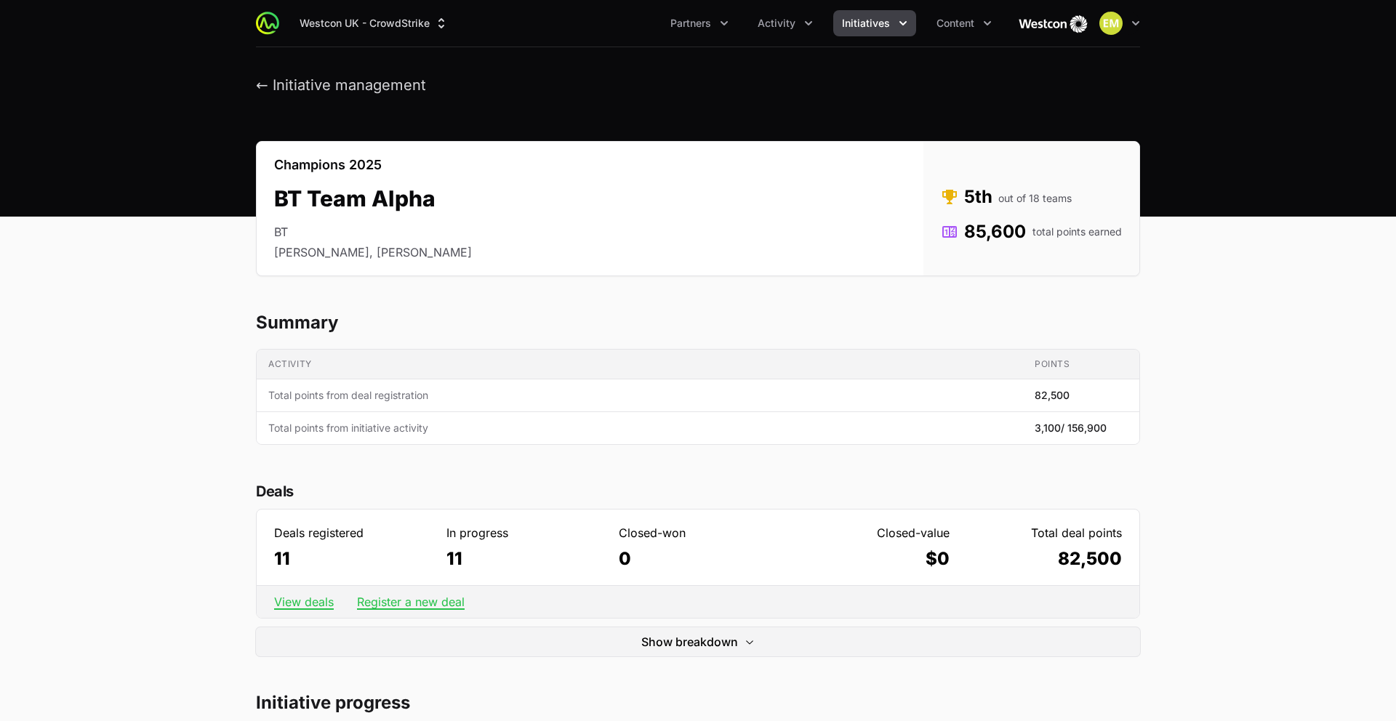
scroll to position [38, 0]
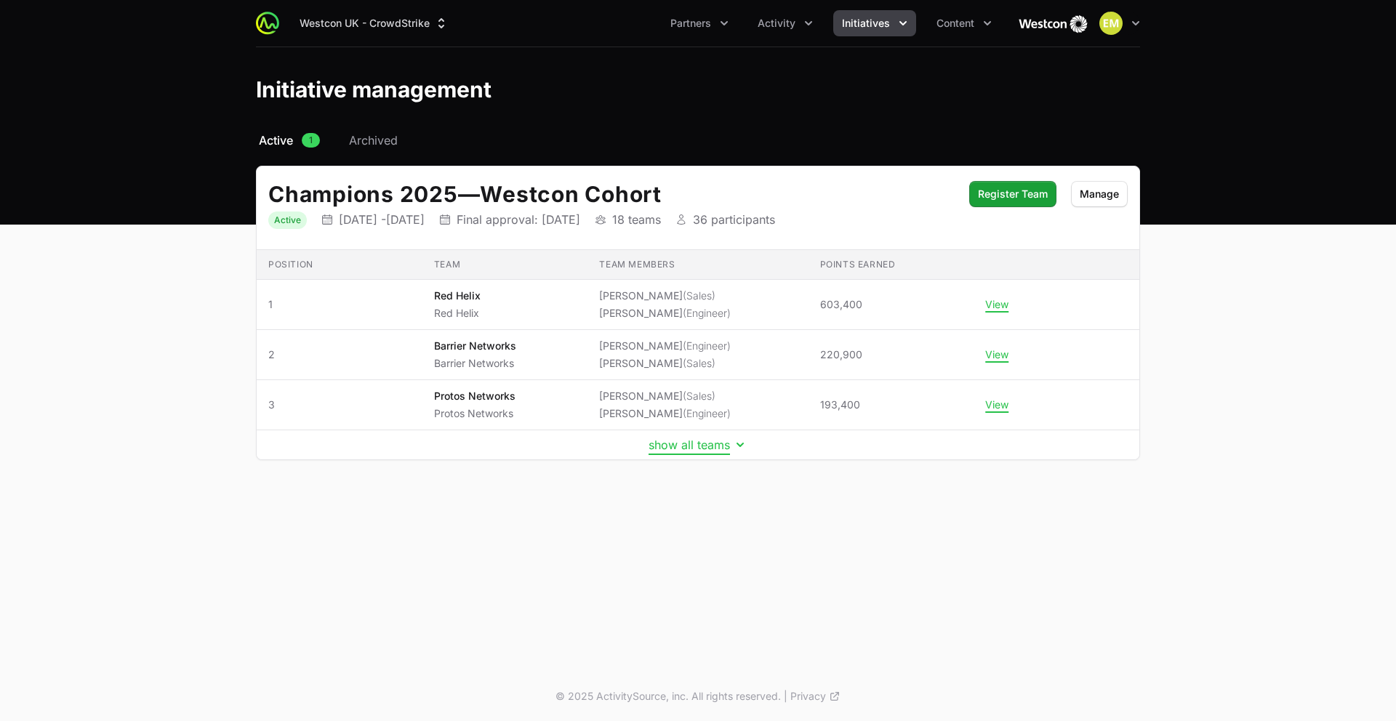
click at [694, 448] on button "show all teams" at bounding box center [698, 445] width 99 height 15
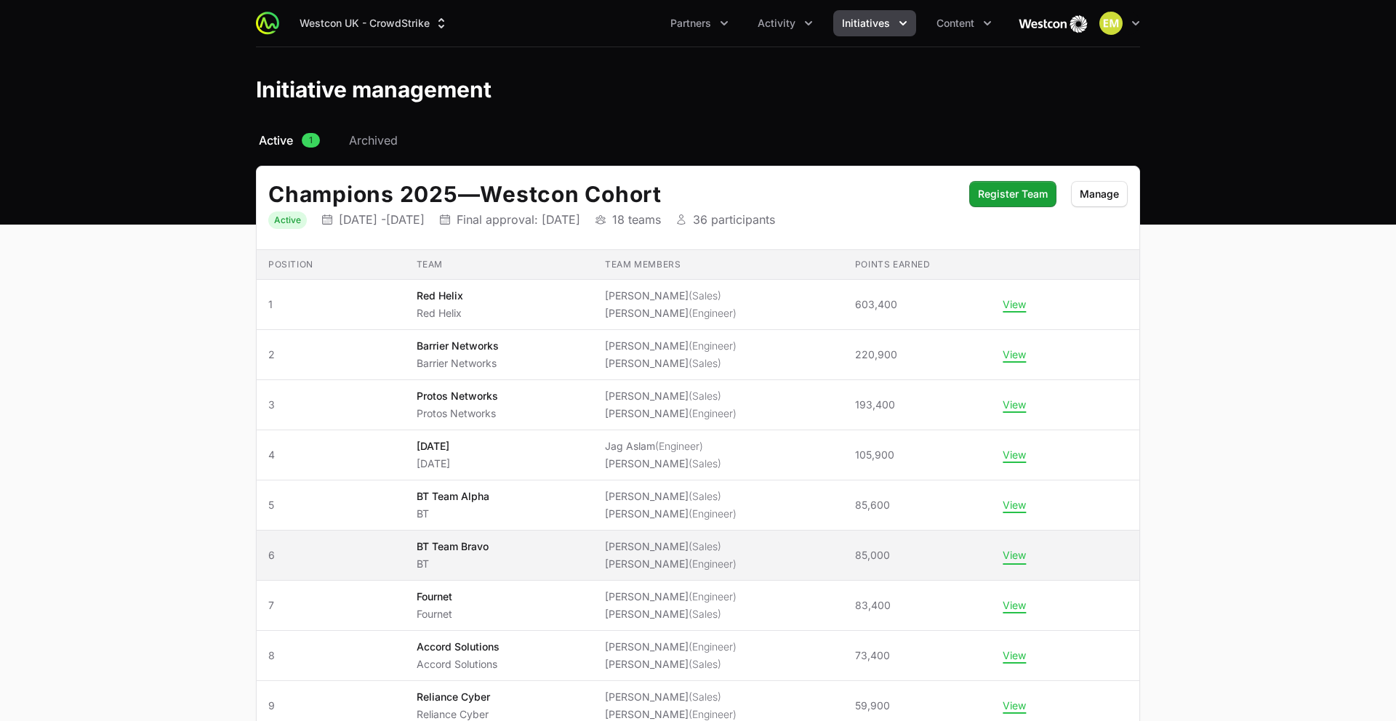
click at [1013, 558] on button "View" at bounding box center [1014, 555] width 23 height 13
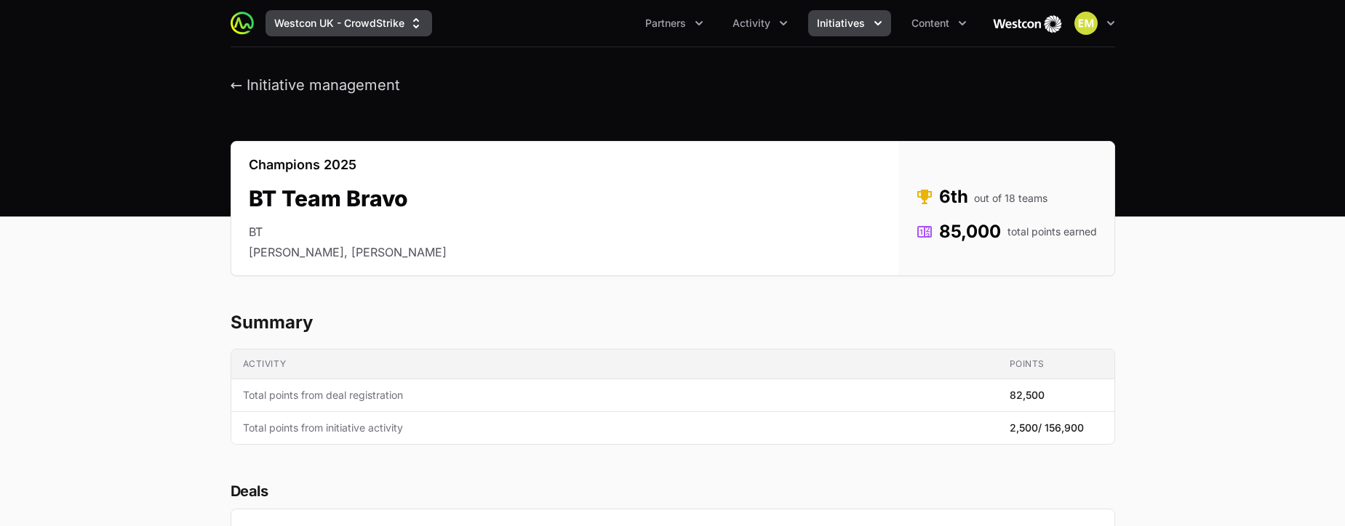
click at [372, 25] on button "Westcon UK - CrowdStrike" at bounding box center [348, 23] width 167 height 26
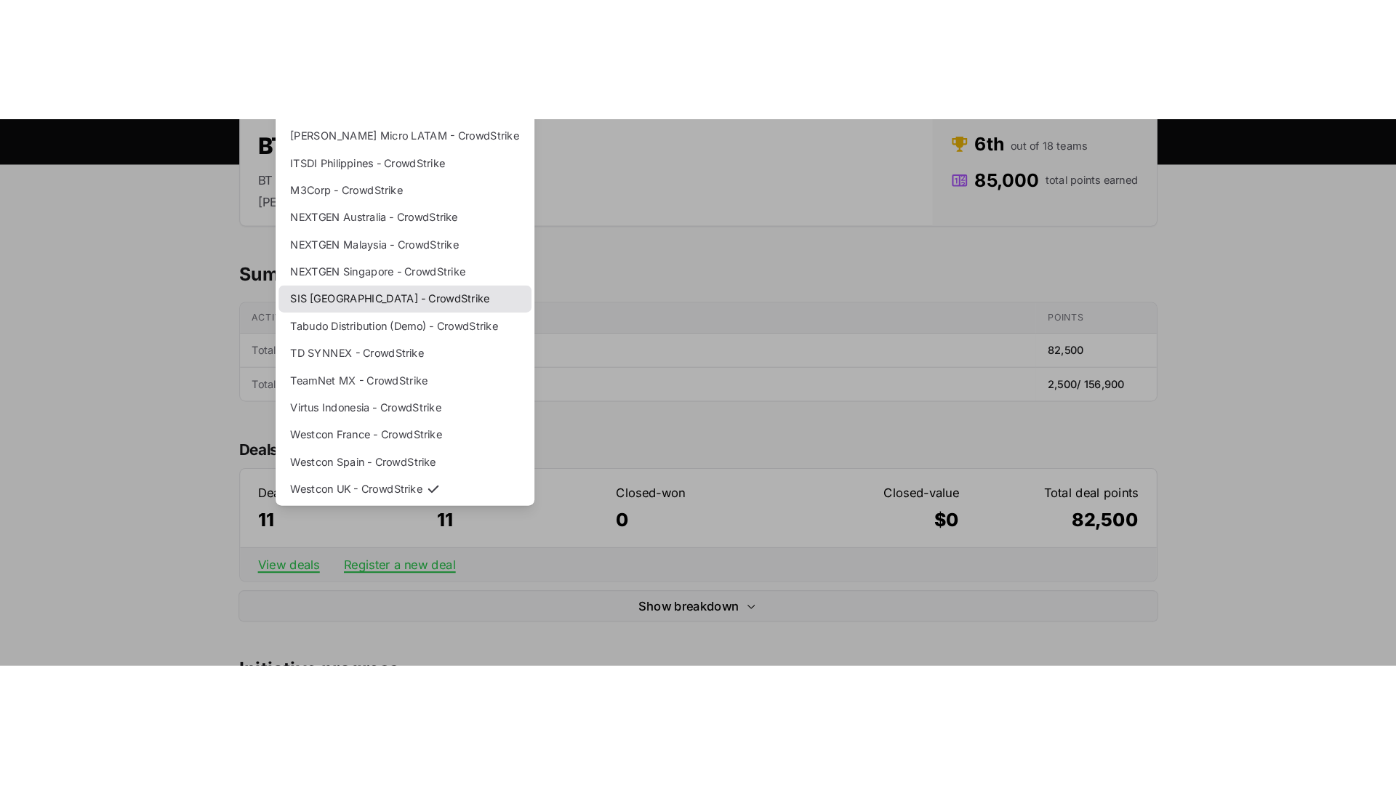
scroll to position [184, 0]
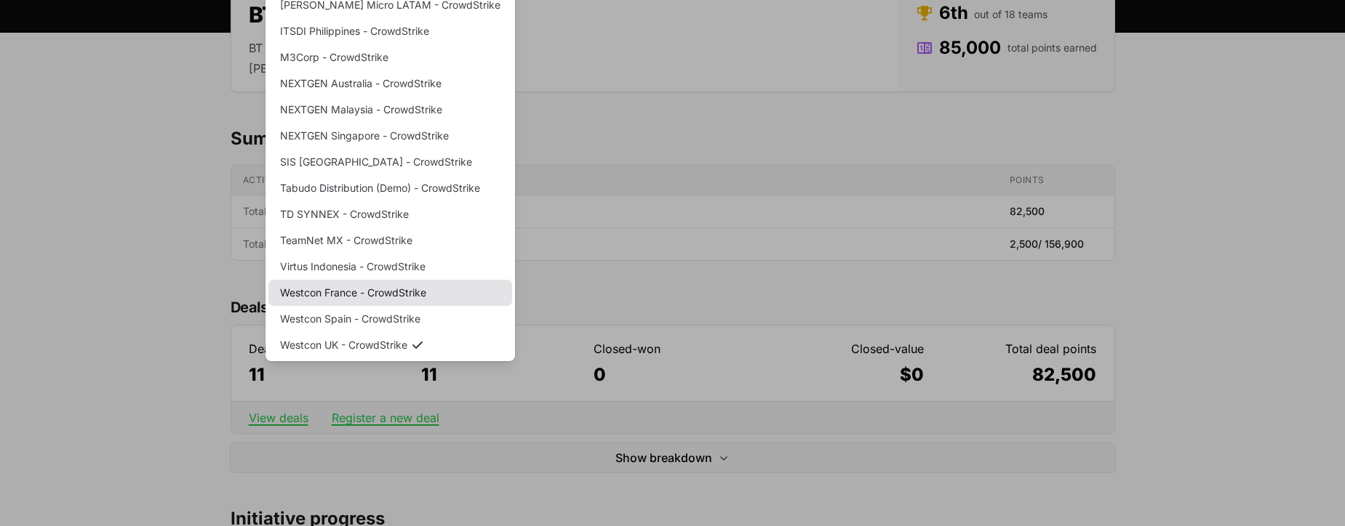
click at [374, 296] on link "Westcon France - CrowdStrike" at bounding box center [390, 293] width 244 height 26
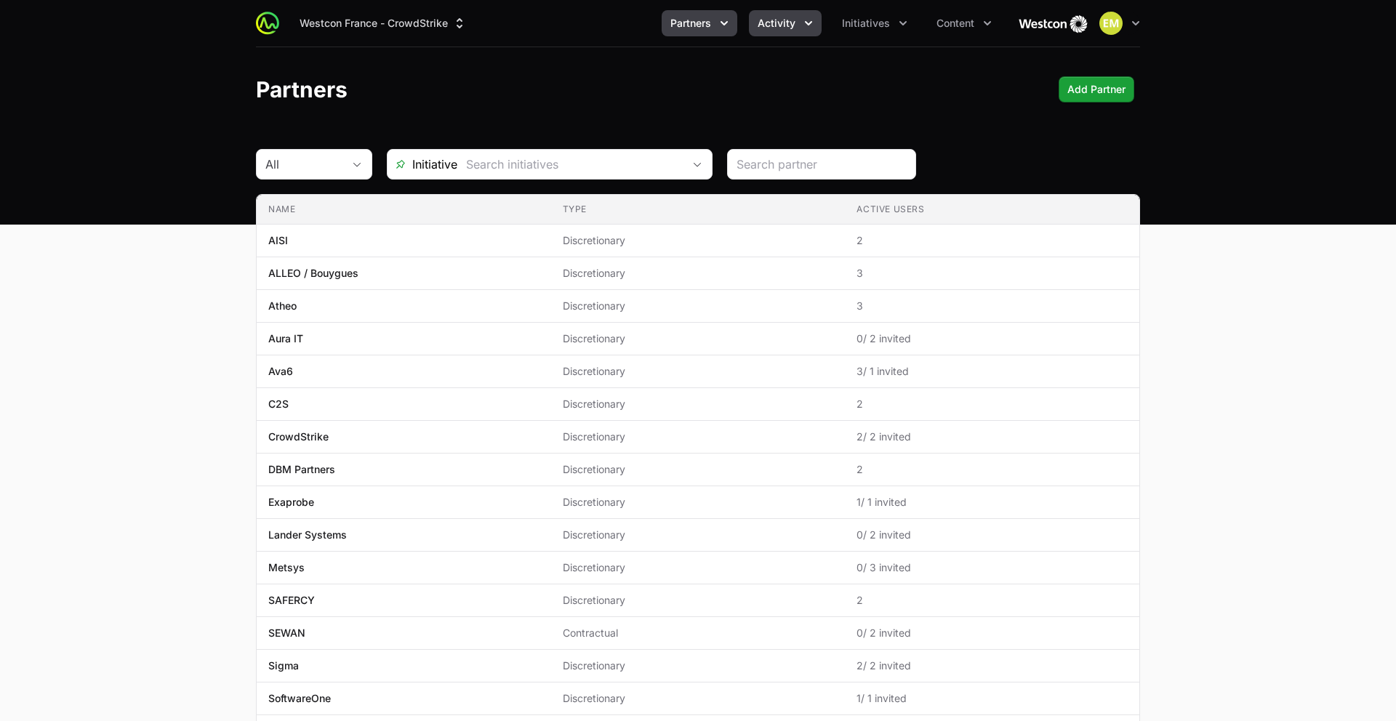
click at [761, 21] on span "Activity" at bounding box center [777, 23] width 38 height 15
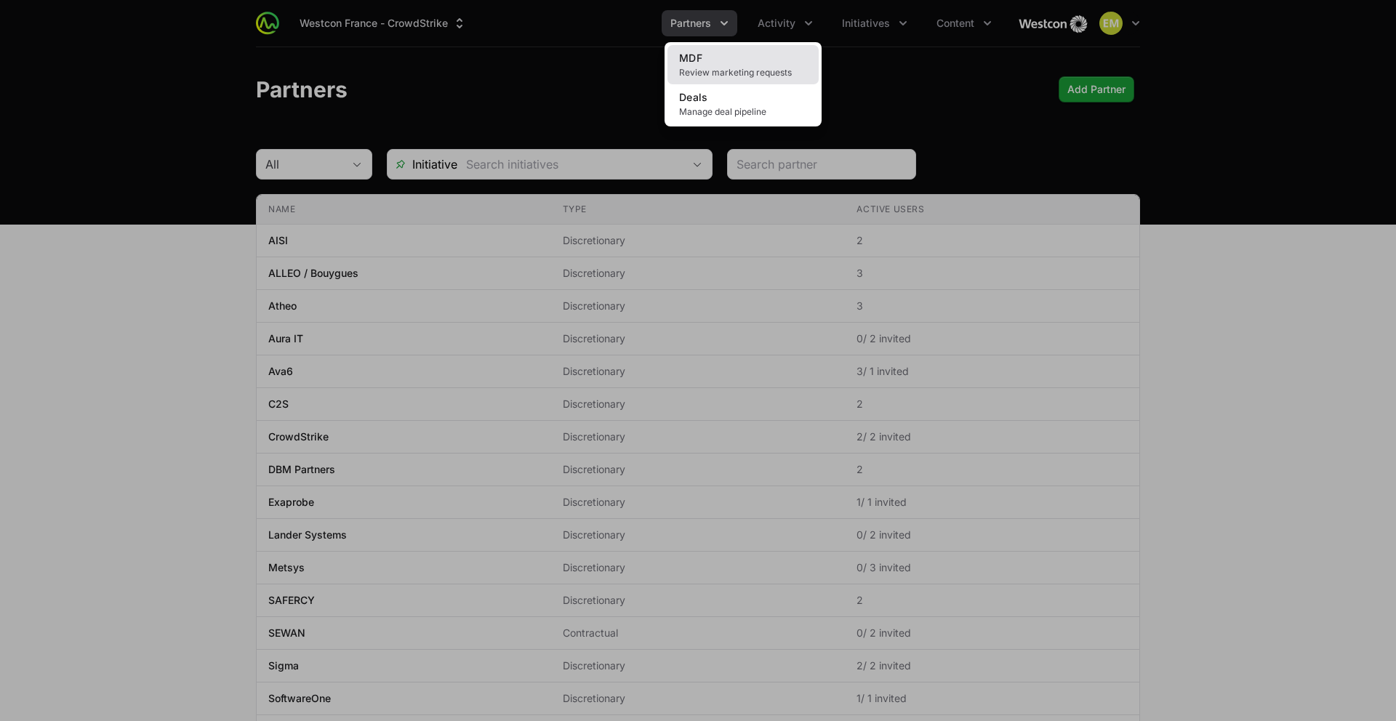
click at [734, 65] on link "MDF Review marketing requests" at bounding box center [743, 64] width 151 height 39
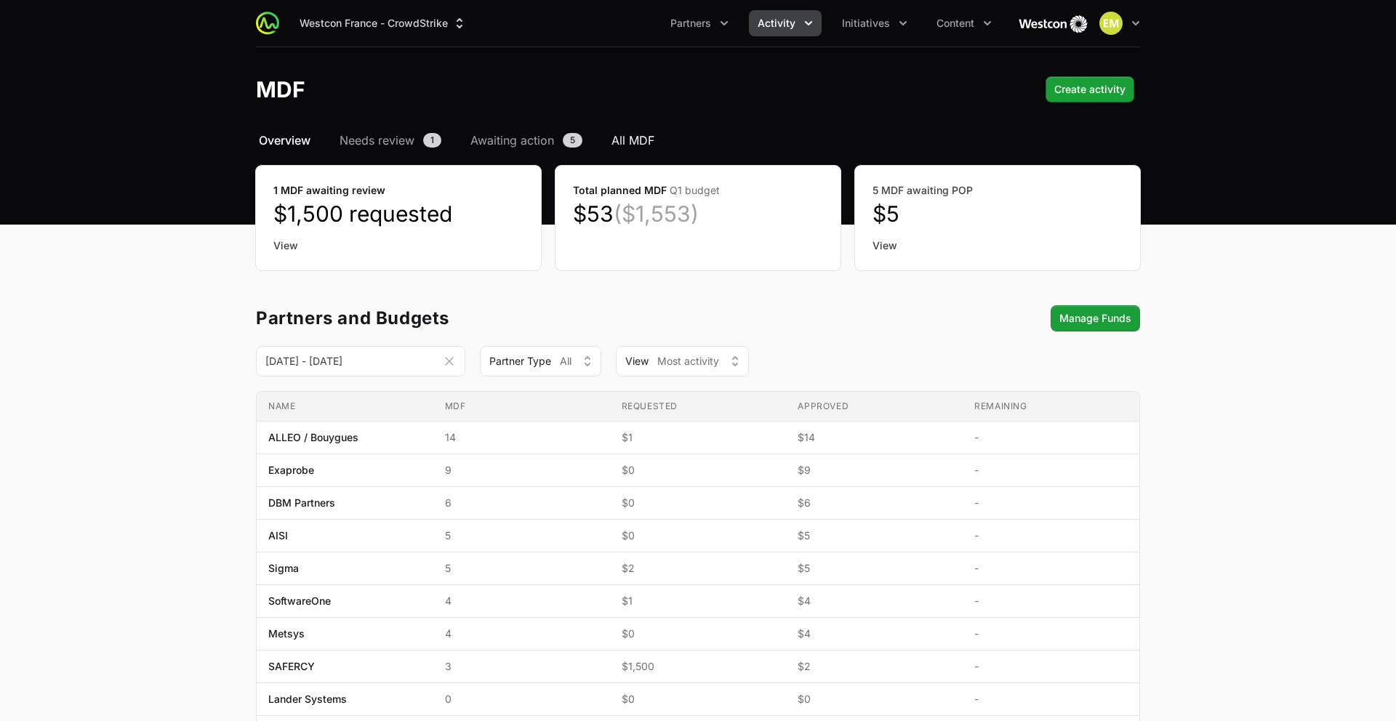
click at [644, 143] on span "All MDF" at bounding box center [633, 140] width 43 height 17
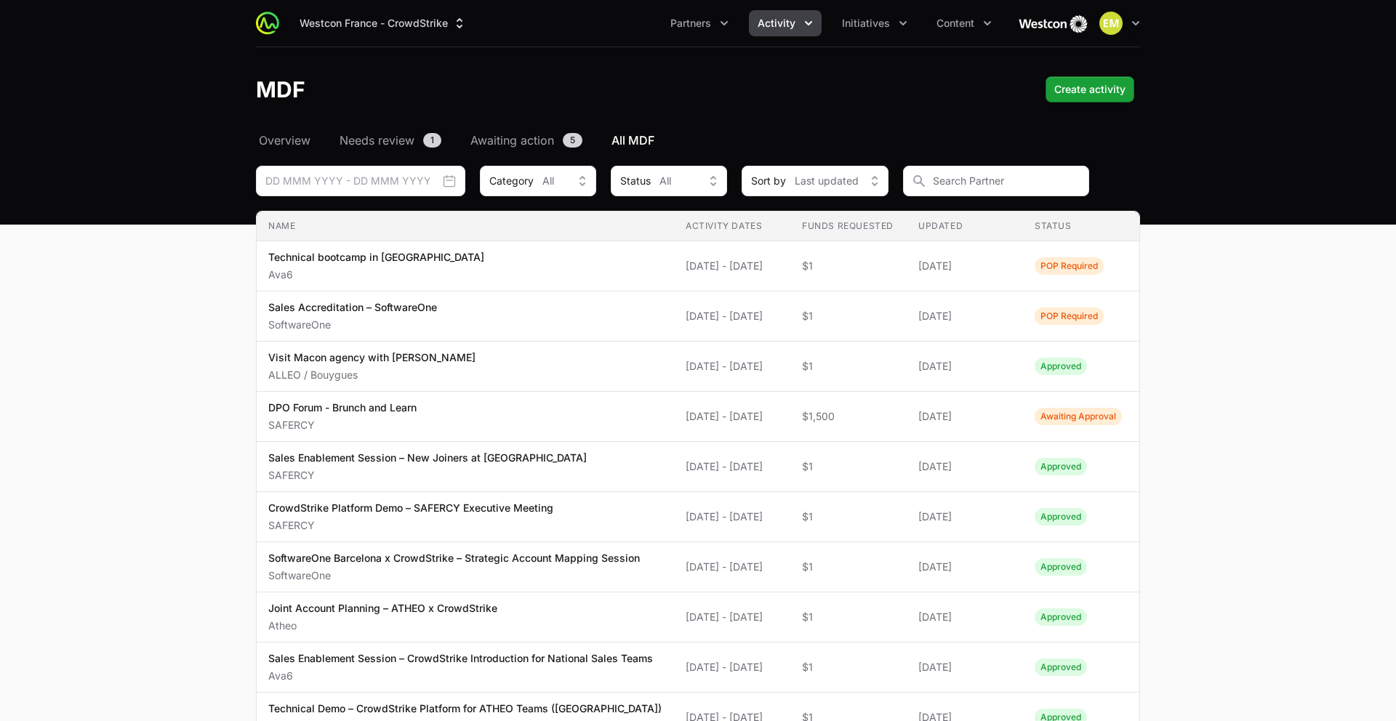
click at [793, 26] on span "Activity" at bounding box center [777, 23] width 38 height 15
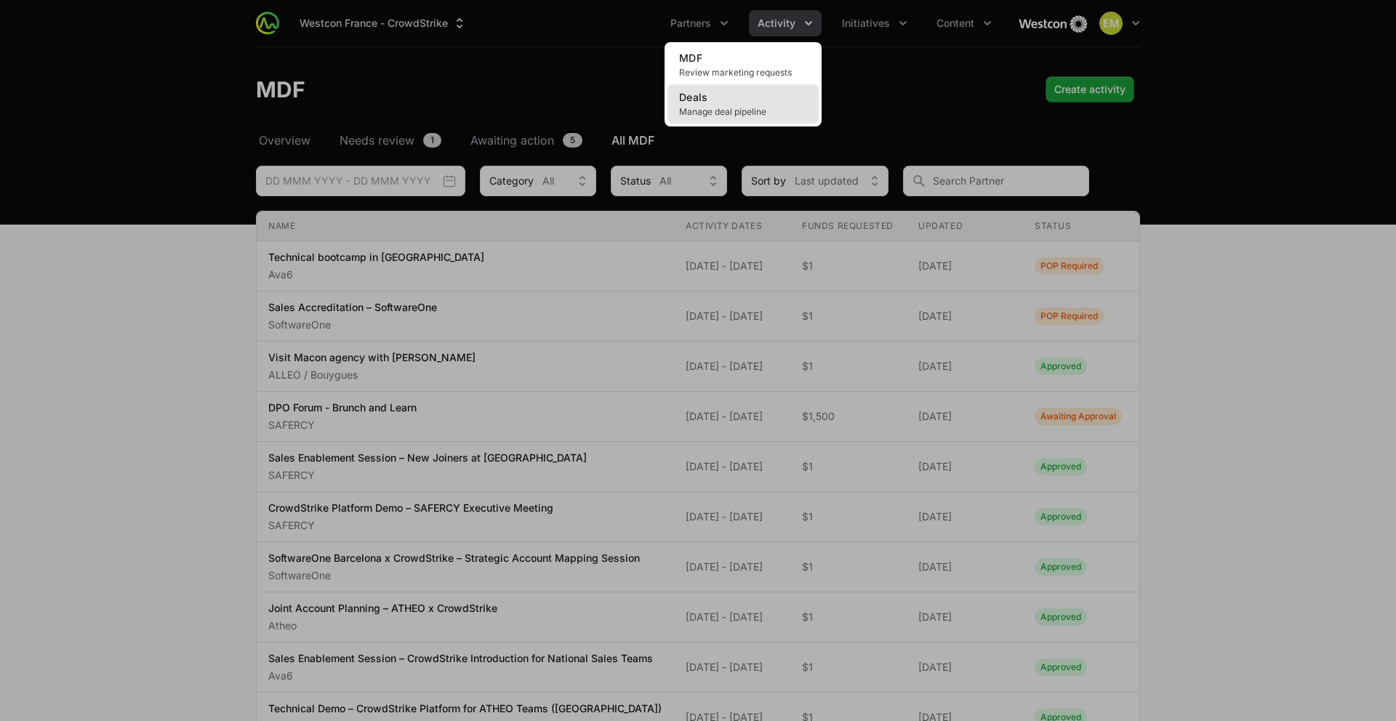
click at [746, 106] on span "Manage deal pipeline" at bounding box center [743, 112] width 128 height 12
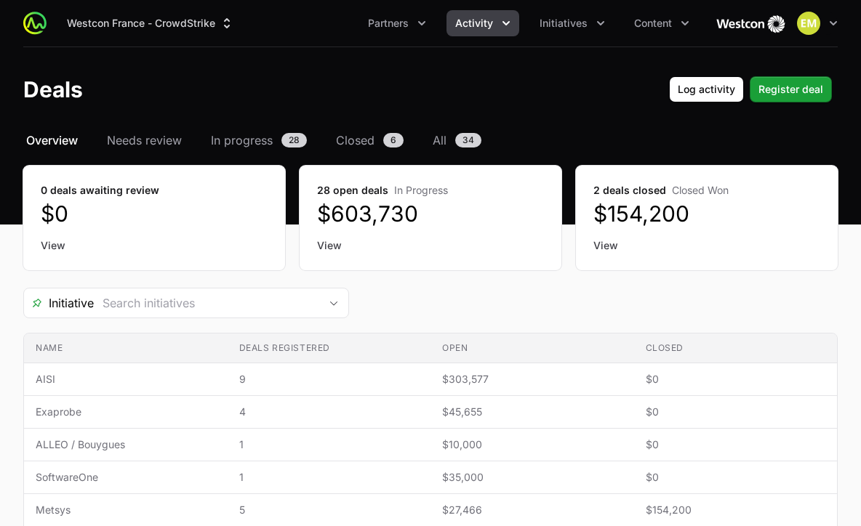
click at [498, 32] on button "Activity" at bounding box center [482, 23] width 73 height 26
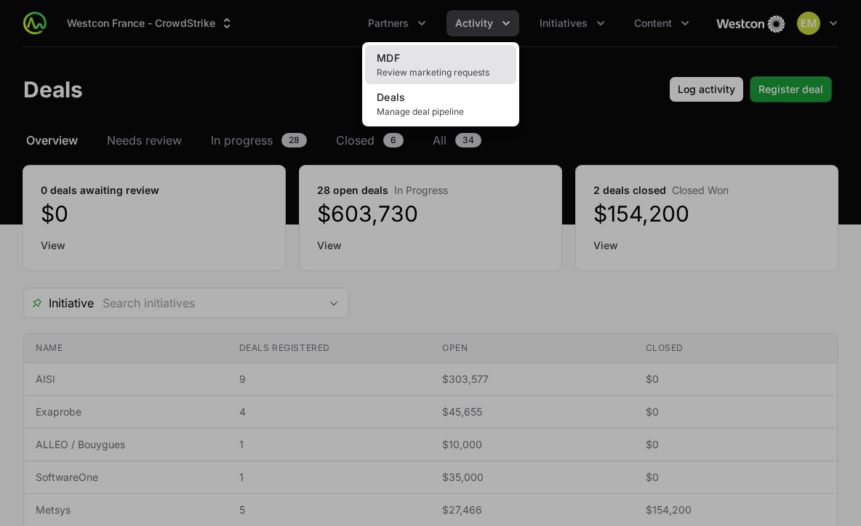
click at [462, 71] on span "Review marketing requests" at bounding box center [441, 73] width 128 height 12
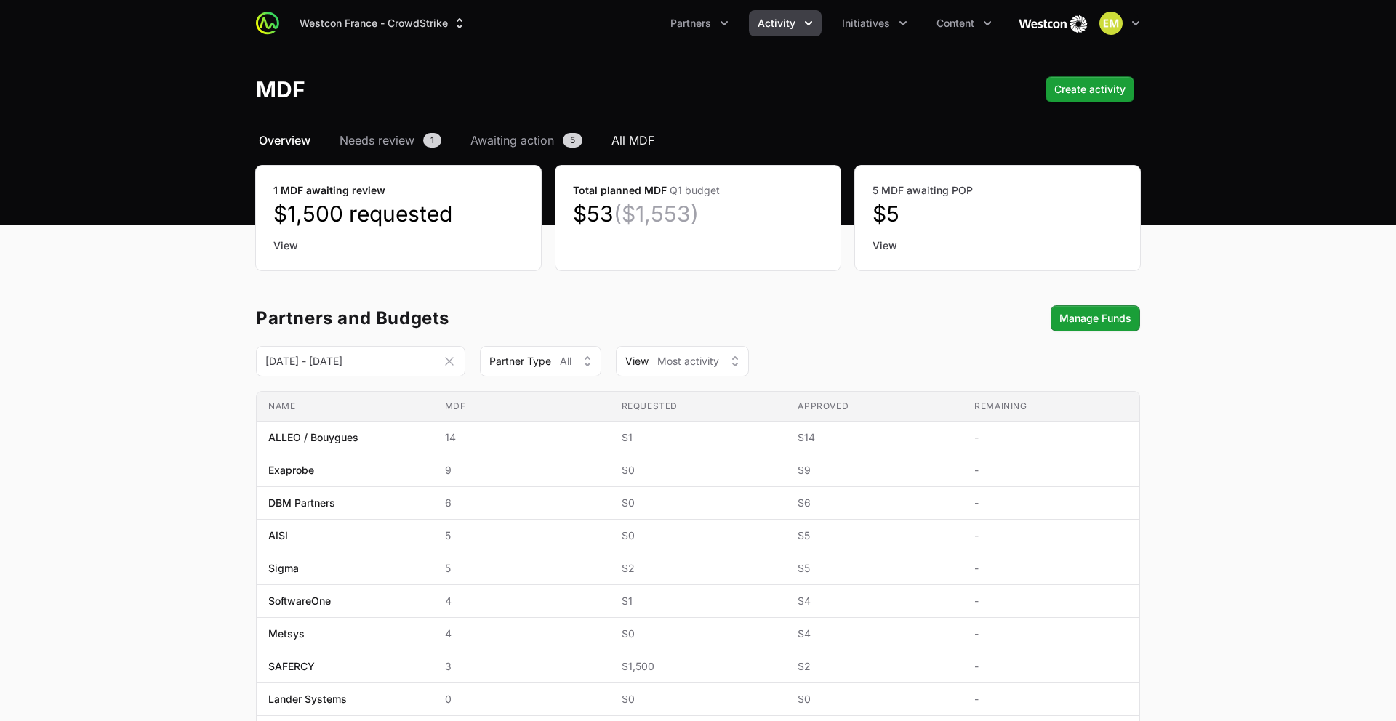
click at [628, 134] on span "All MDF" at bounding box center [633, 140] width 43 height 17
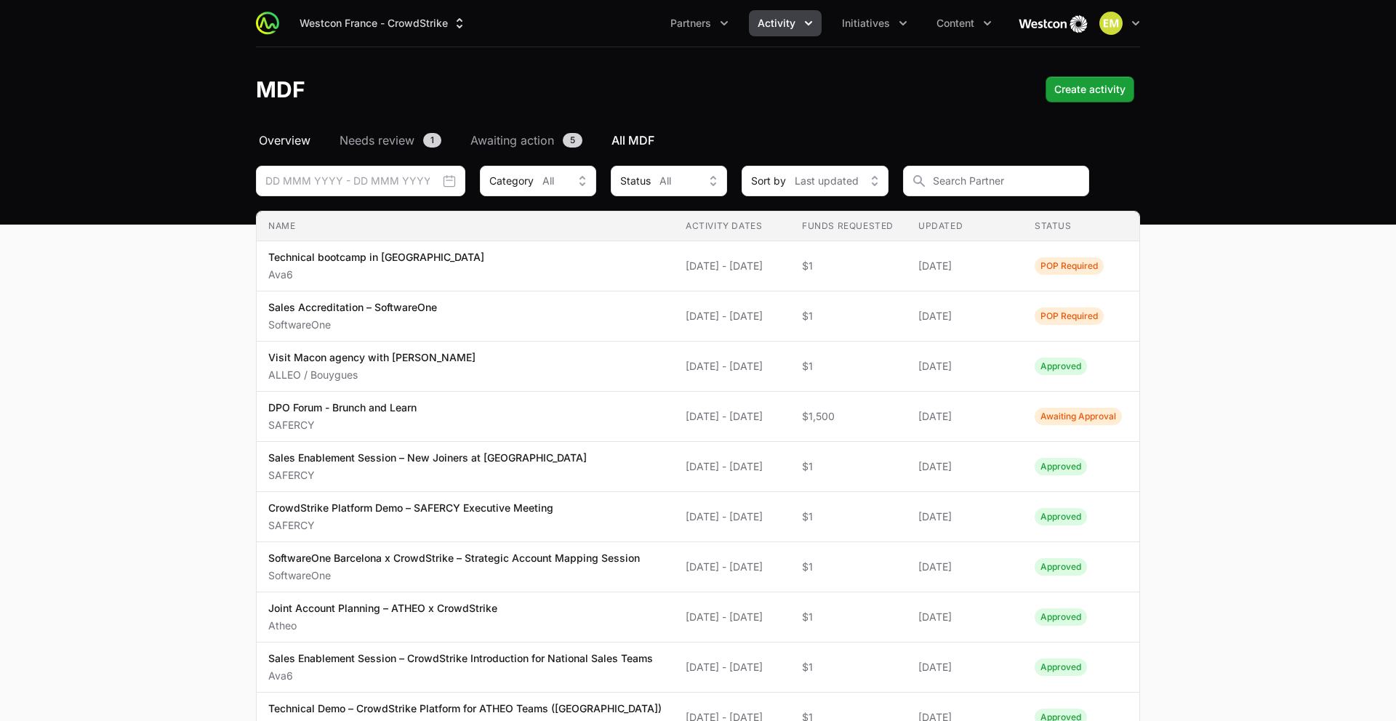
click at [279, 142] on span "Overview" at bounding box center [285, 140] width 52 height 17
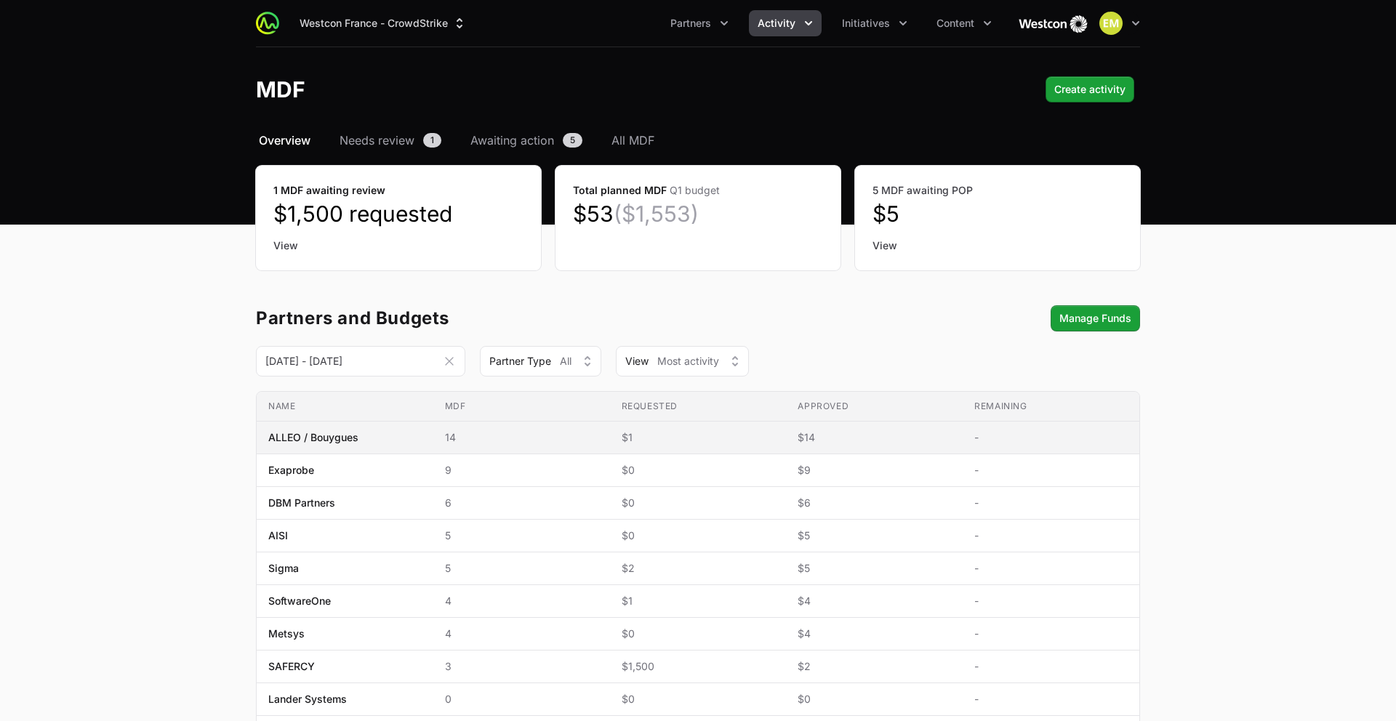
click at [359, 440] on span "ALLEO / Bouygues" at bounding box center [344, 437] width 153 height 15
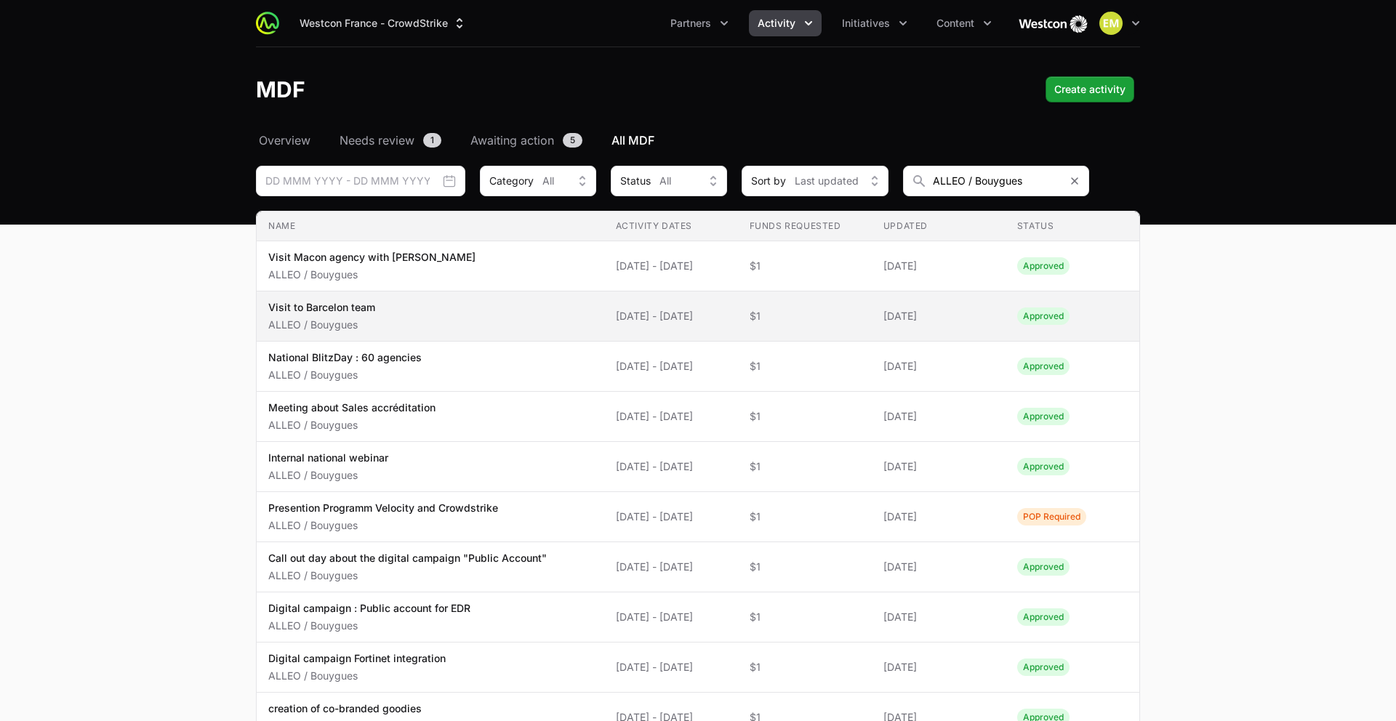
click at [401, 319] on span "Visit to Barcelon team ALLEO / Bouygues" at bounding box center [430, 316] width 324 height 32
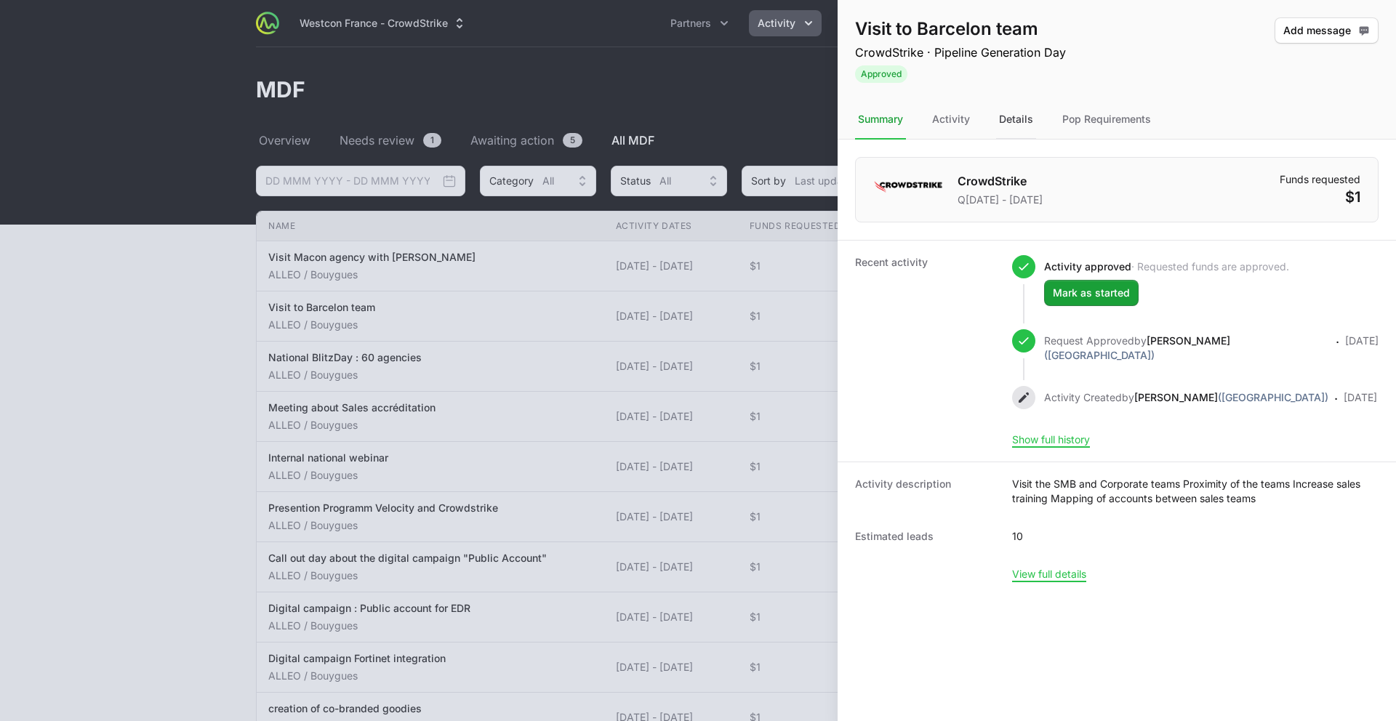
click at [1012, 119] on div "Details" at bounding box center [1016, 119] width 40 height 39
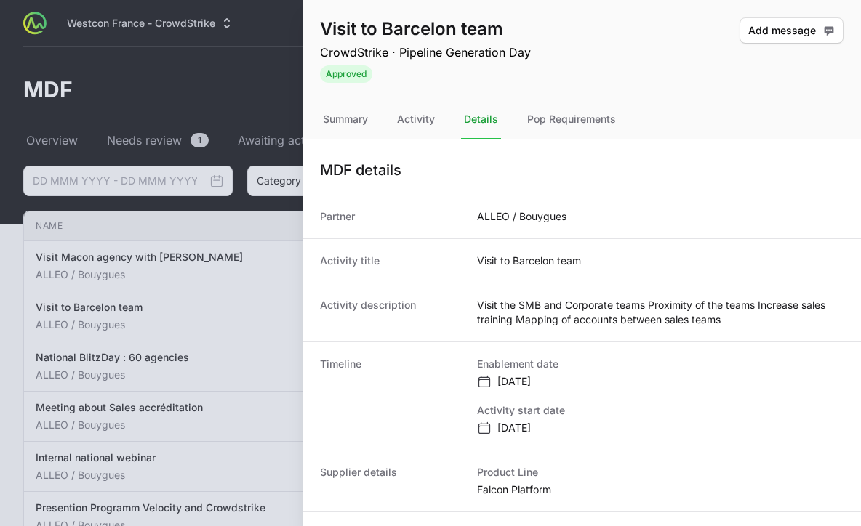
click at [324, 301] on dt "Activity description" at bounding box center [390, 312] width 140 height 29
